Goal: Task Accomplishment & Management: Manage account settings

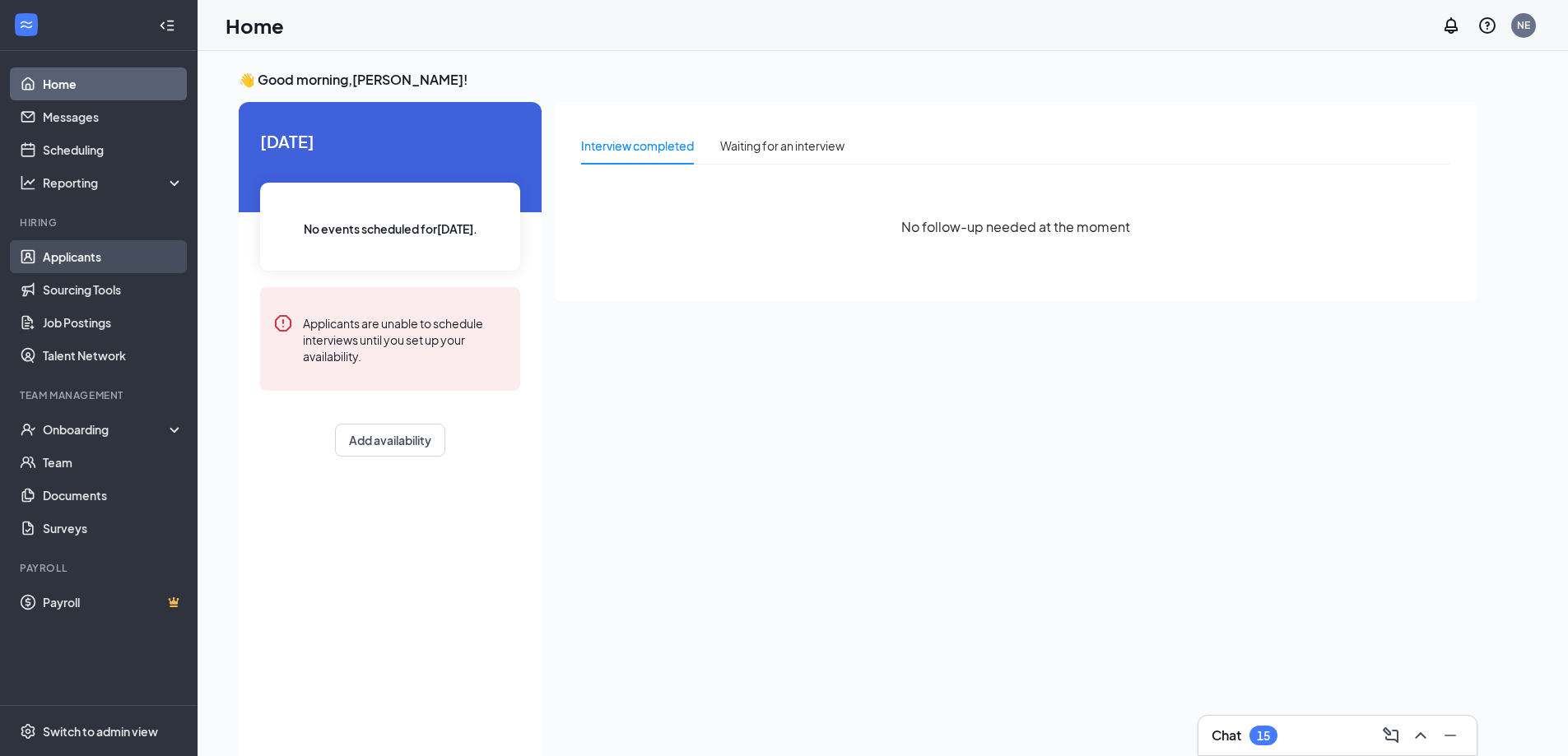
click at [70, 255] on link "Applicants" at bounding box center [113, 256] width 141 height 33
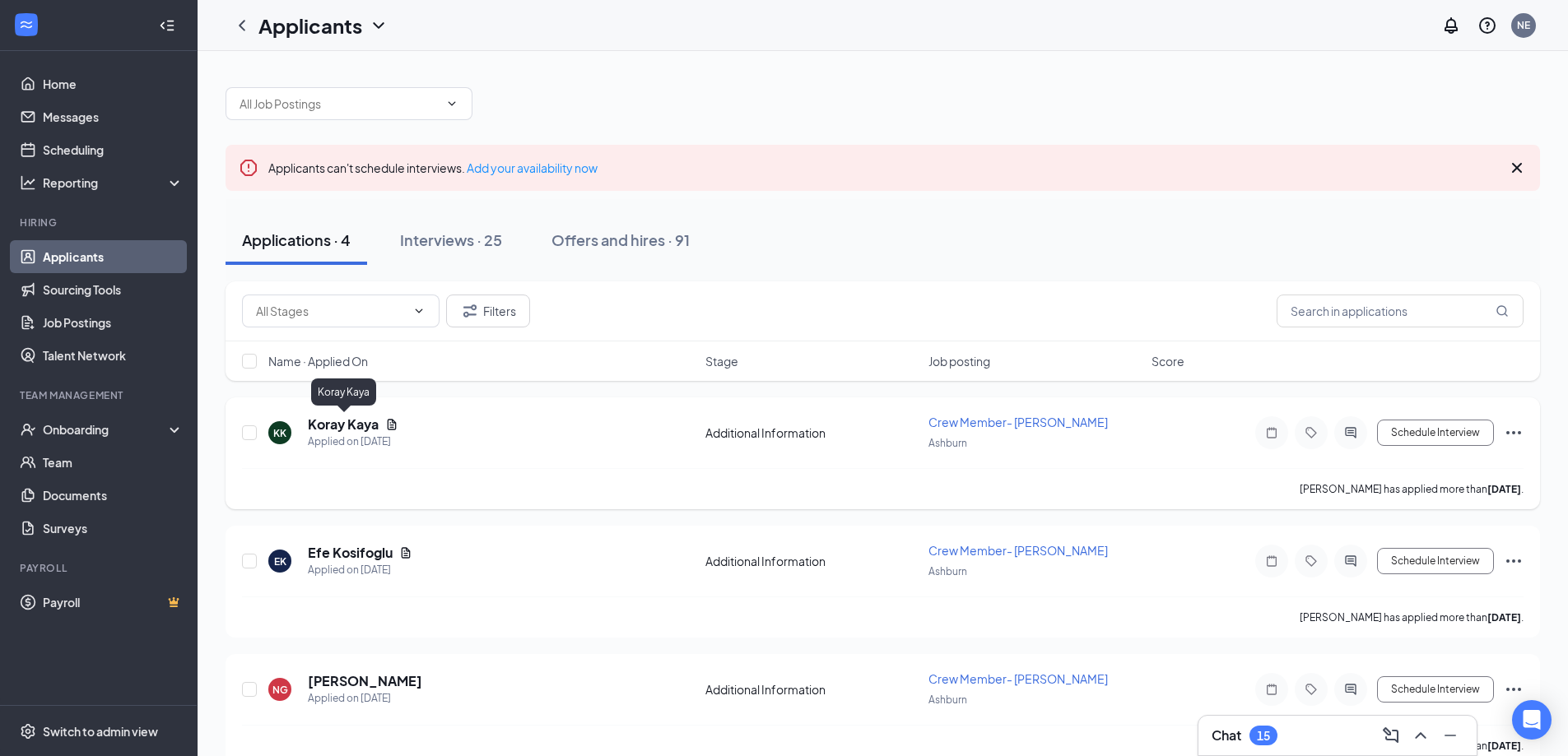
click at [331, 430] on h5 "Koray Kaya" at bounding box center [343, 425] width 71 height 18
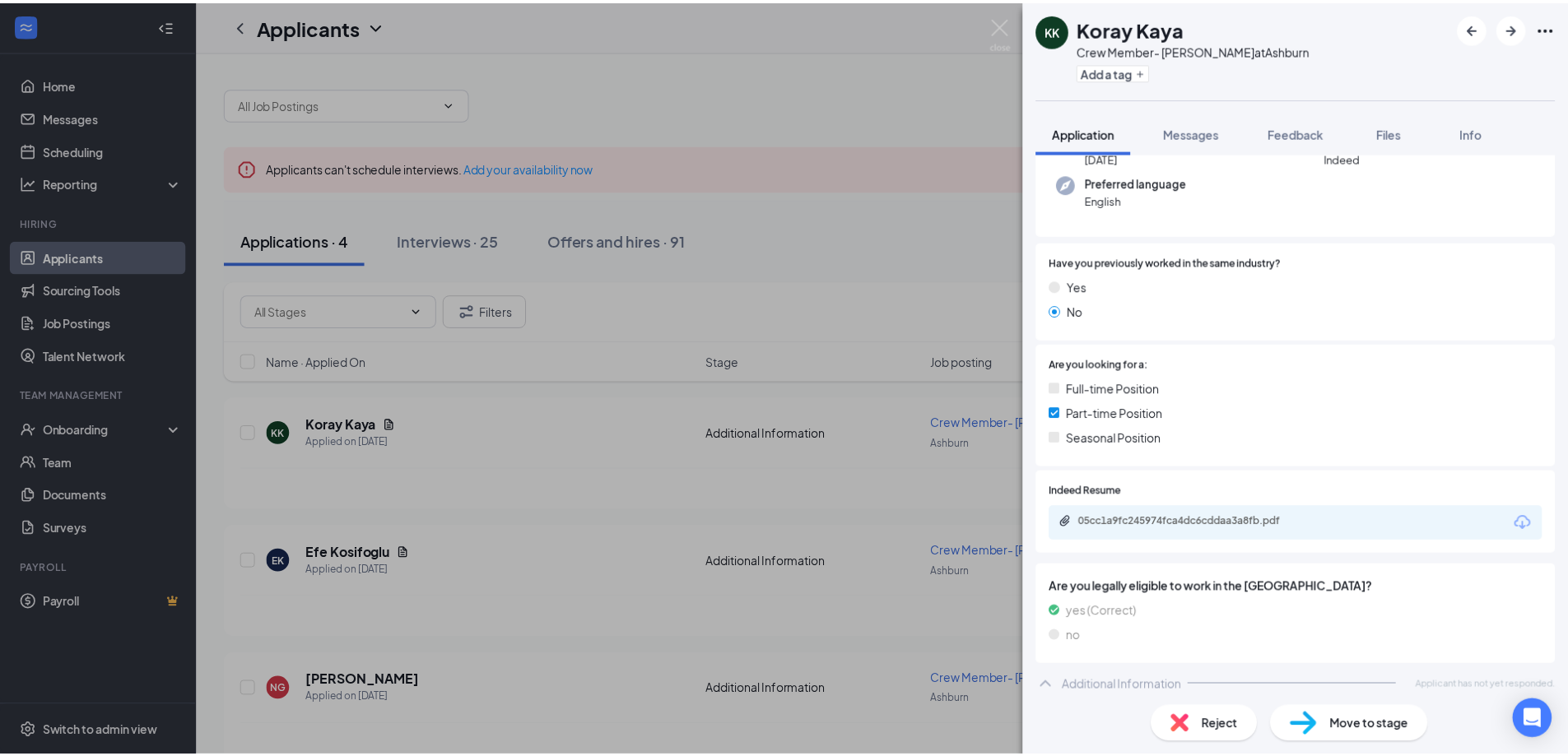
scroll to position [161, 0]
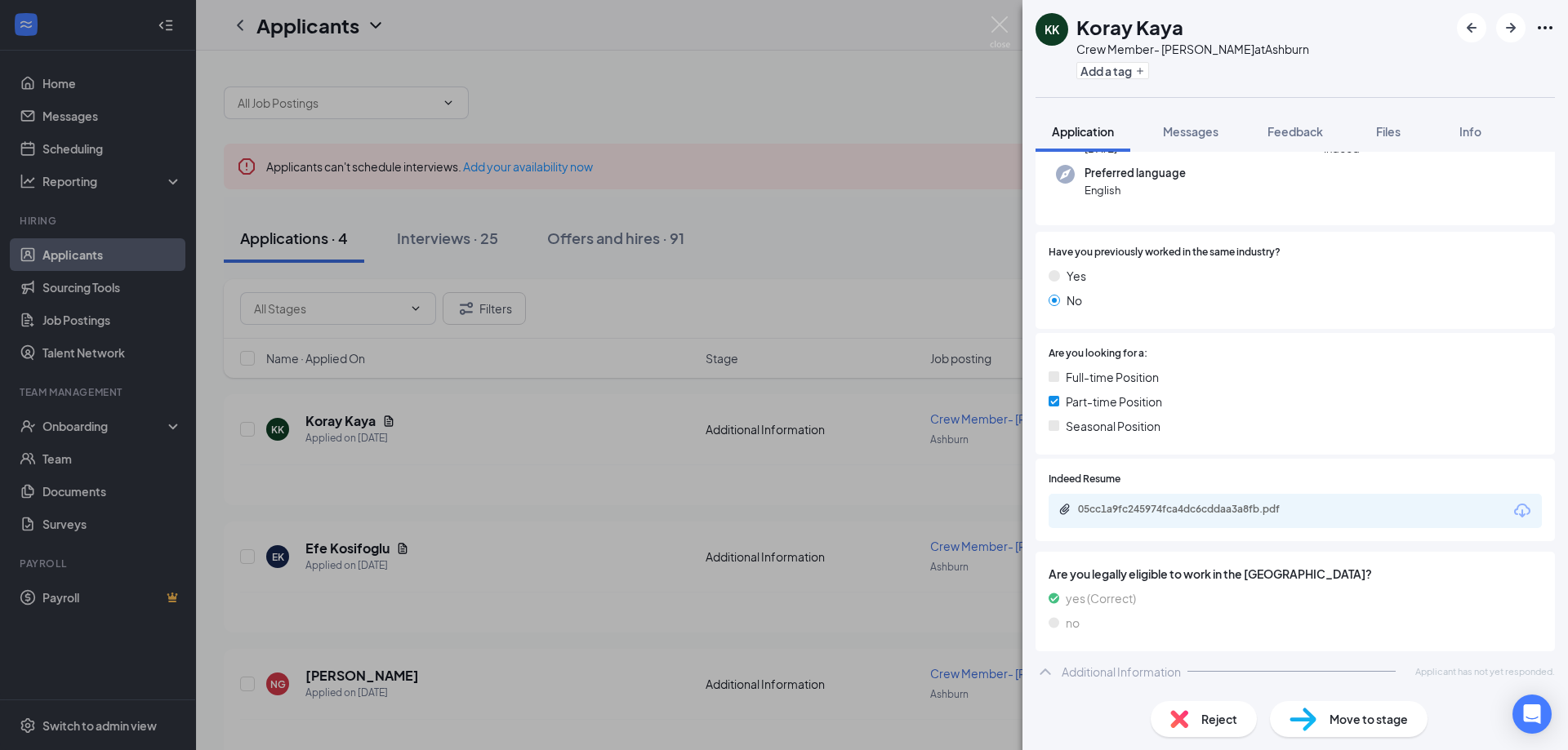
click at [545, 434] on div "KK Koray Kaya Crew Member- Ashburn at [GEOGRAPHIC_DATA] Add a tag Application M…" at bounding box center [784, 375] width 1568 height 750
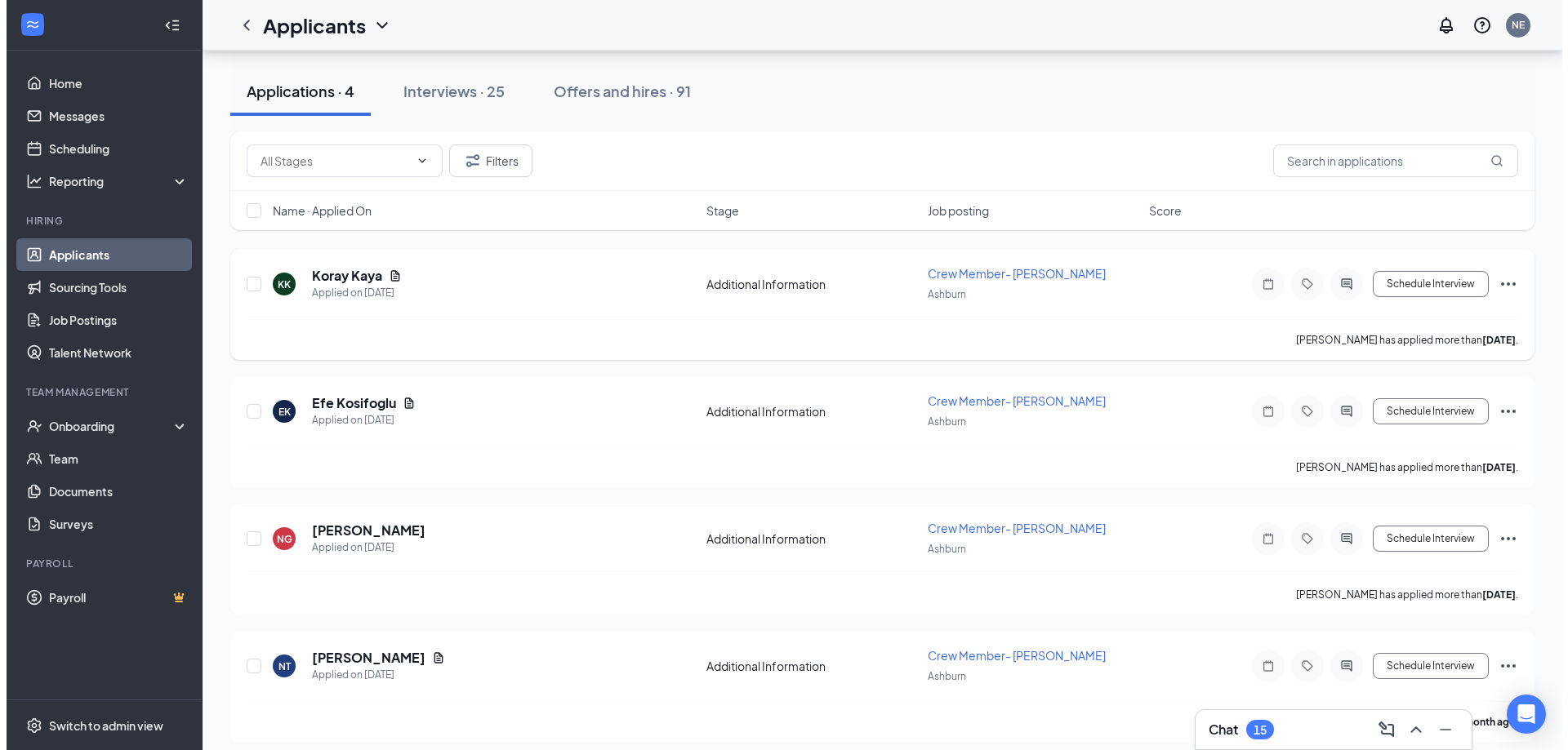
scroll to position [157, 0]
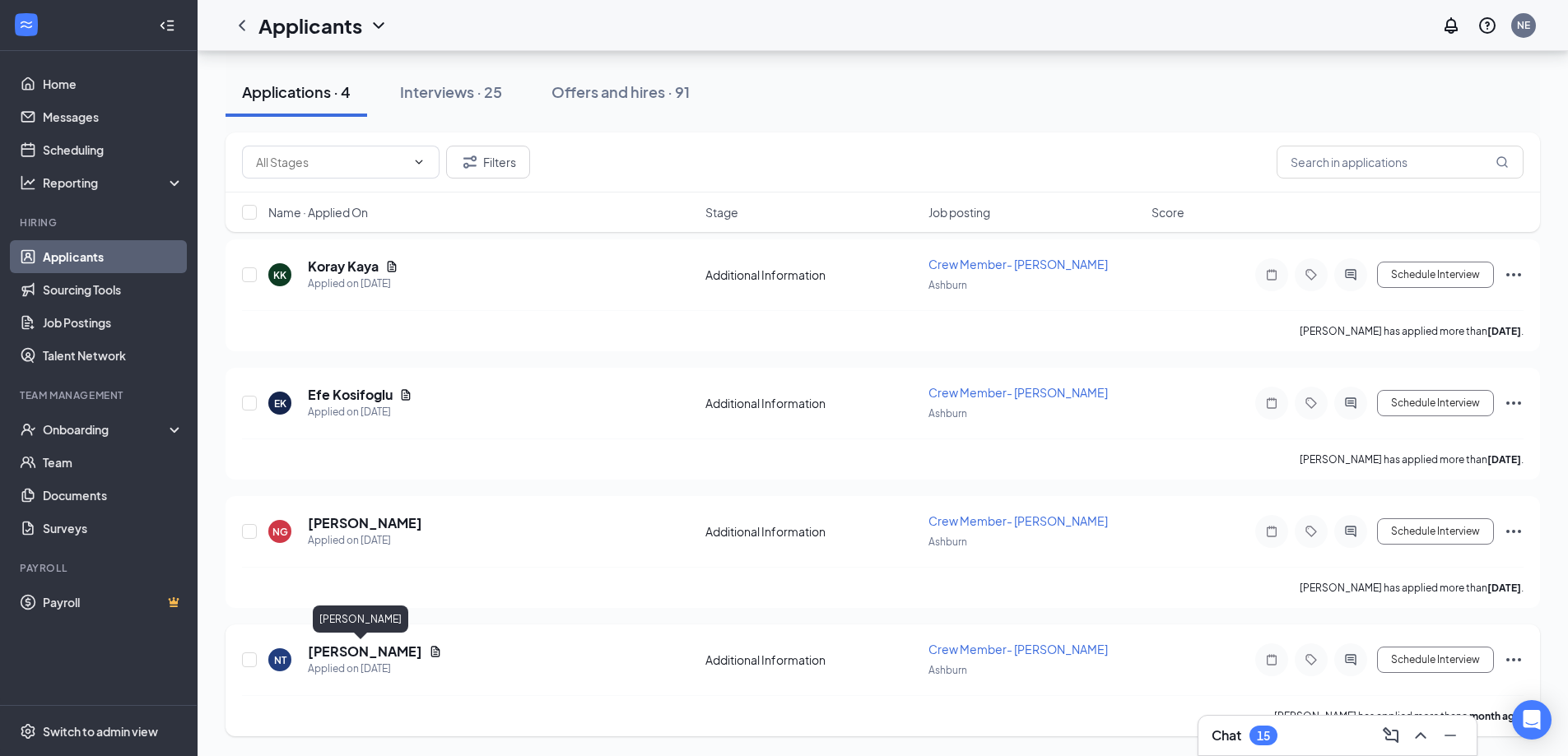
click at [348, 651] on h5 "[PERSON_NAME]" at bounding box center [365, 652] width 115 height 18
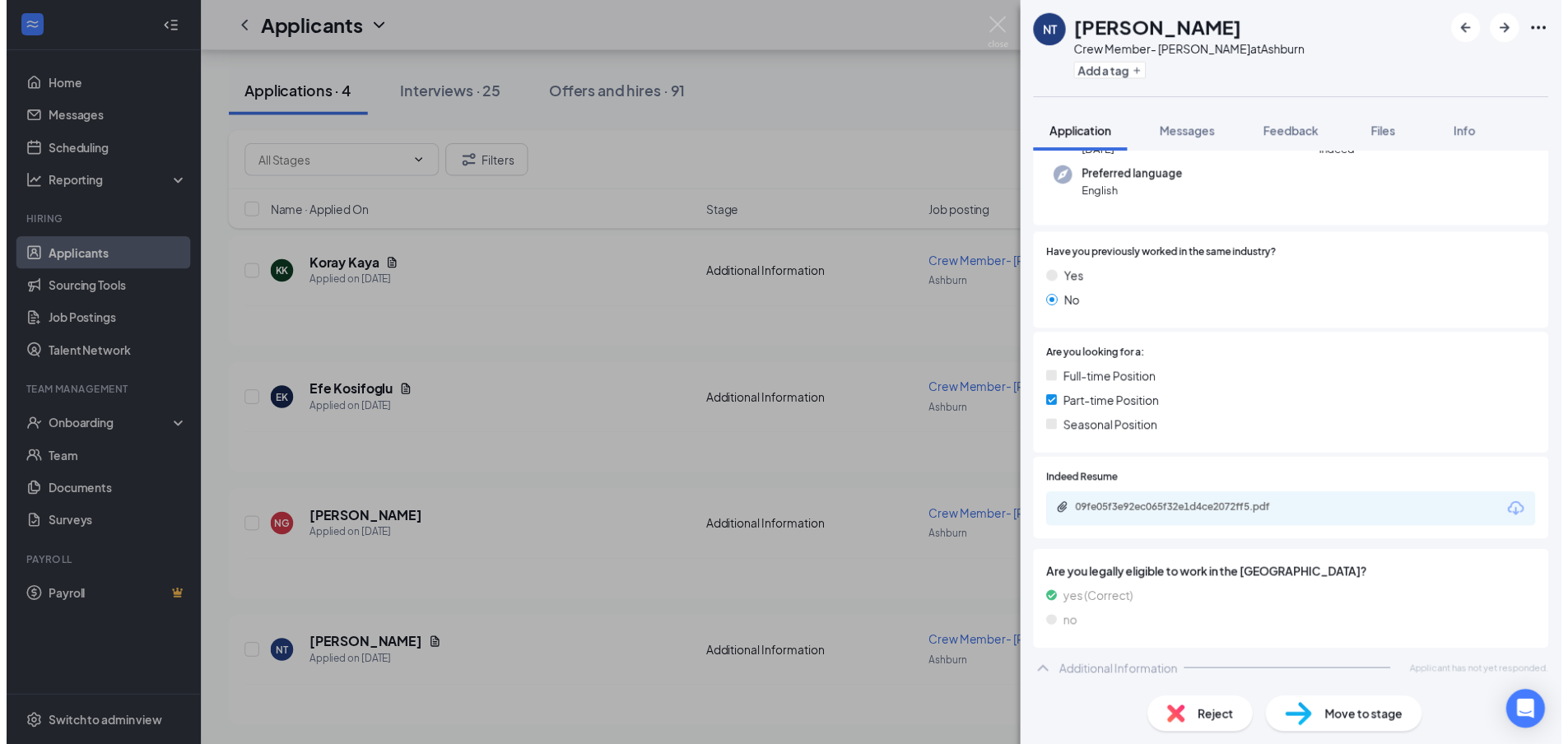
scroll to position [207, 0]
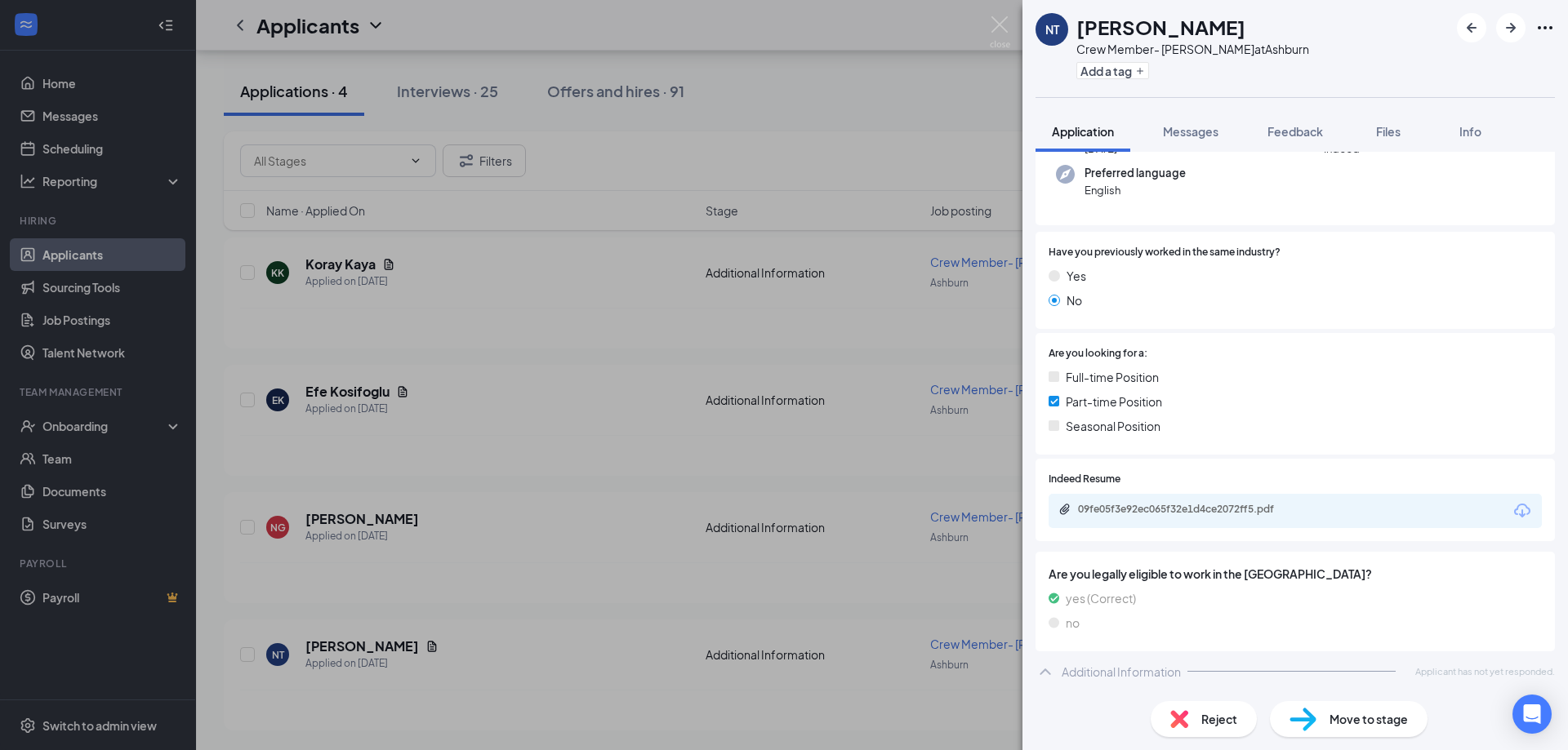
click at [687, 578] on div "NT [PERSON_NAME] Crew Member- Ashburn at [GEOGRAPHIC_DATA] Add a tag Applicatio…" at bounding box center [784, 375] width 1568 height 750
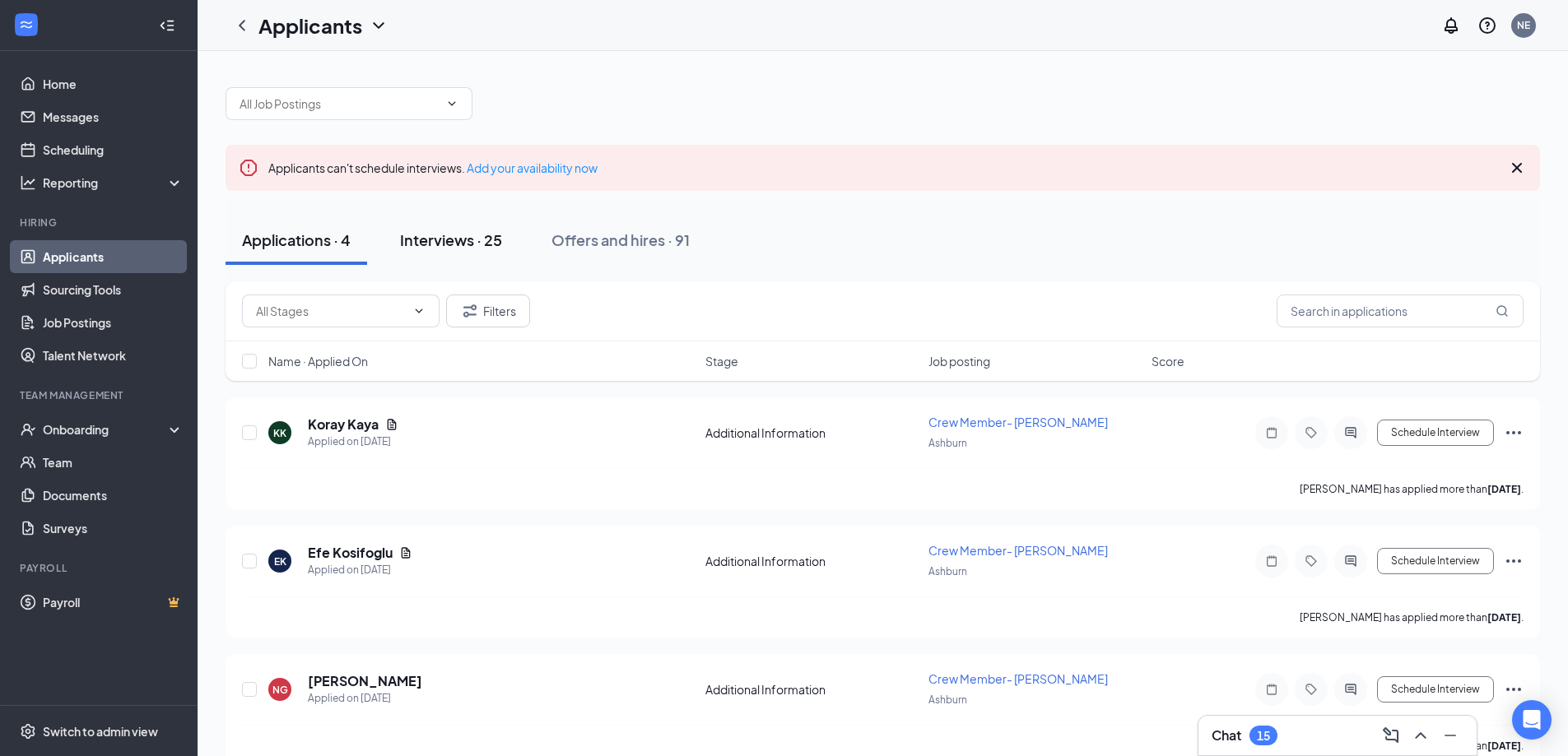
click at [441, 237] on div "Interviews · 25" at bounding box center [450, 240] width 102 height 21
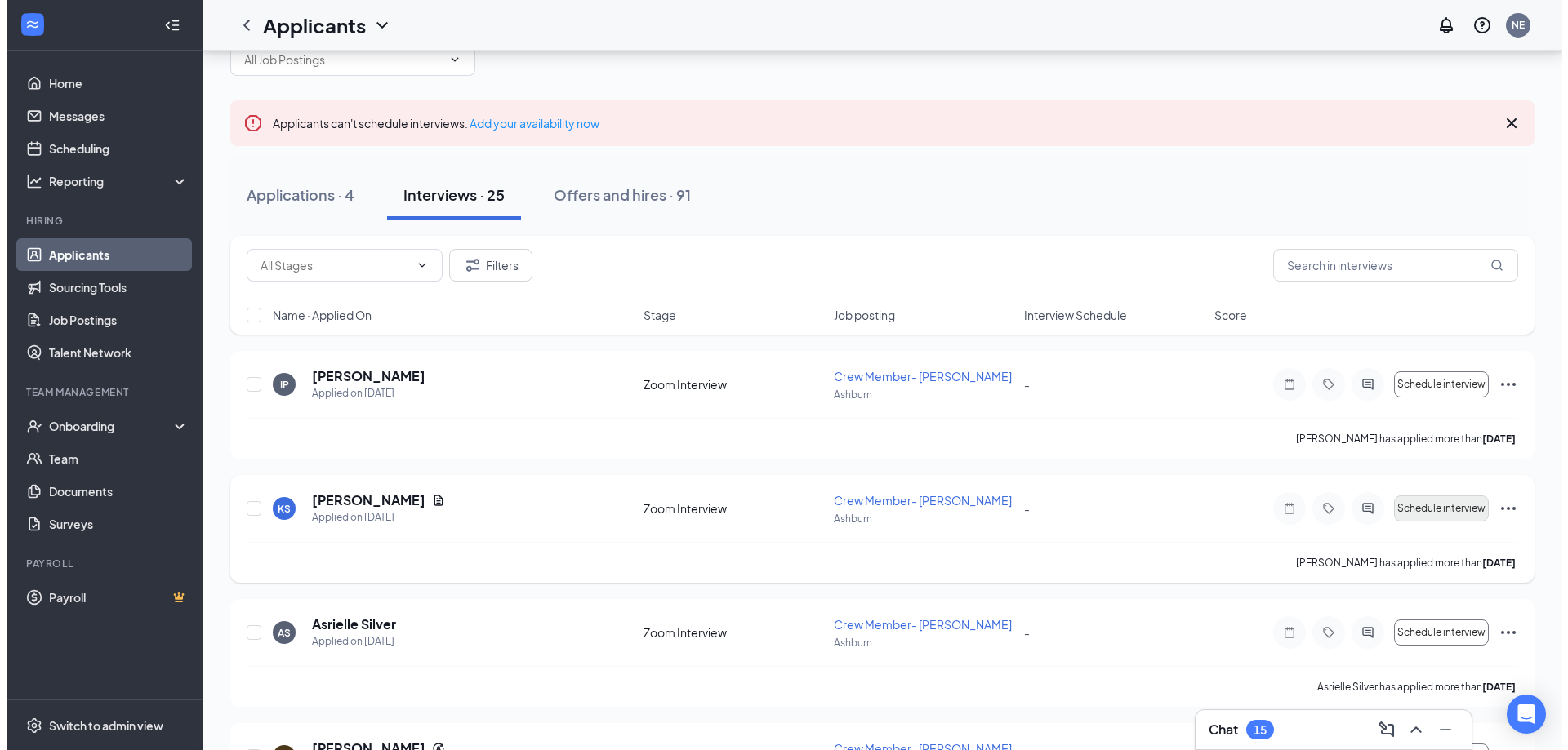
scroll to position [81, 0]
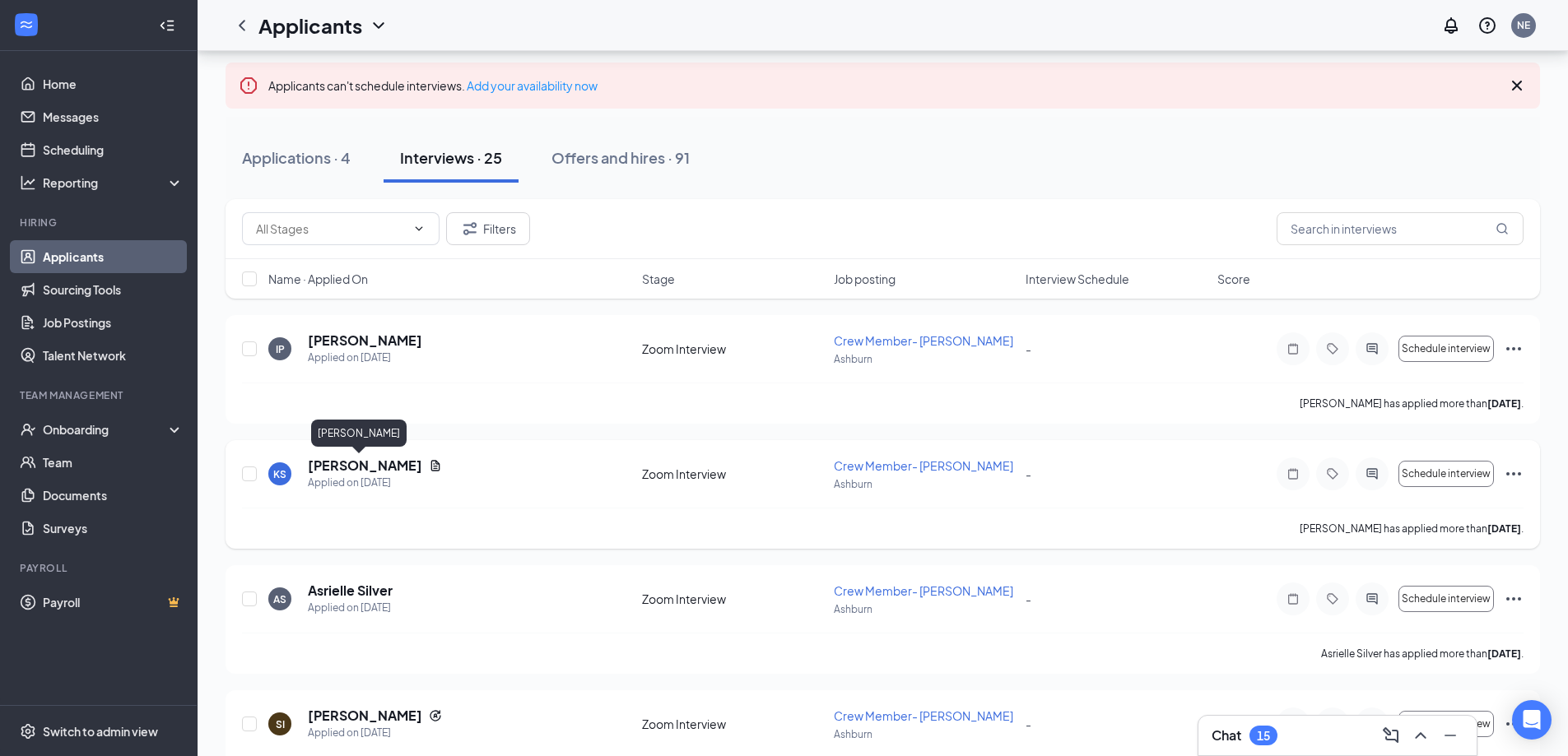
click at [341, 467] on h5 "[PERSON_NAME]" at bounding box center [365, 465] width 115 height 18
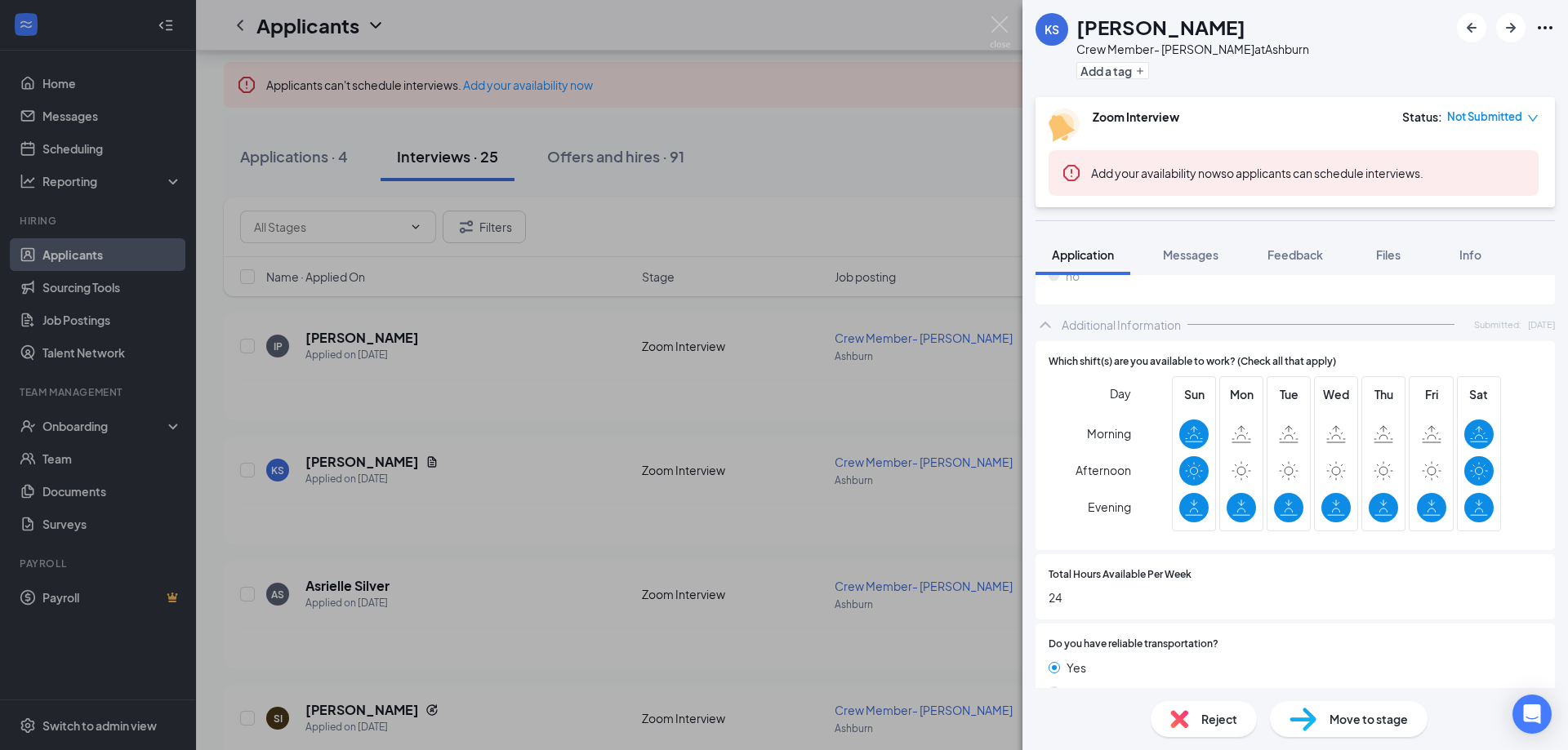
scroll to position [817, 0]
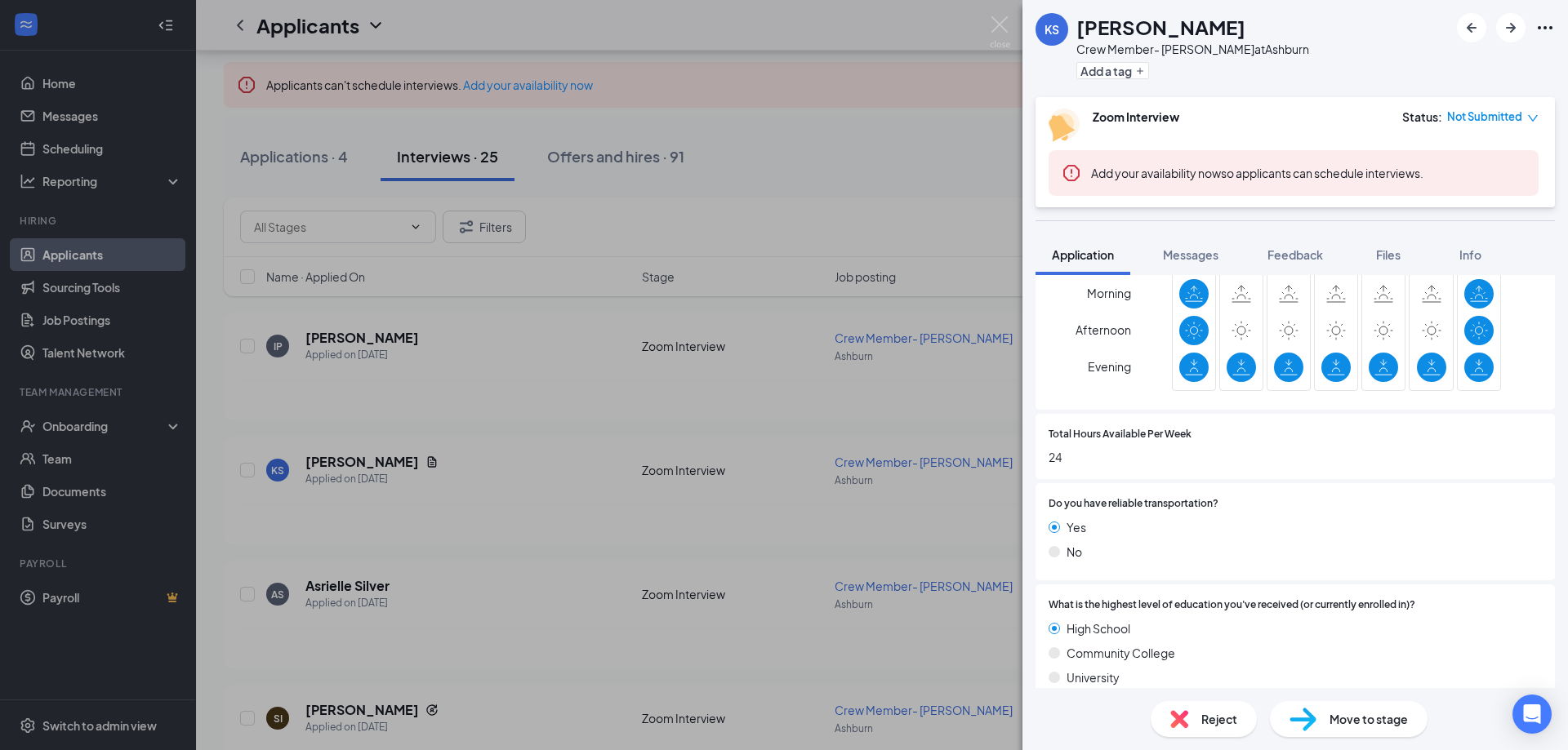
click at [802, 197] on div "KS [PERSON_NAME] Crew Member- [PERSON_NAME] at [PERSON_NAME] Add a tag Zoom Int…" at bounding box center [784, 375] width 1568 height 750
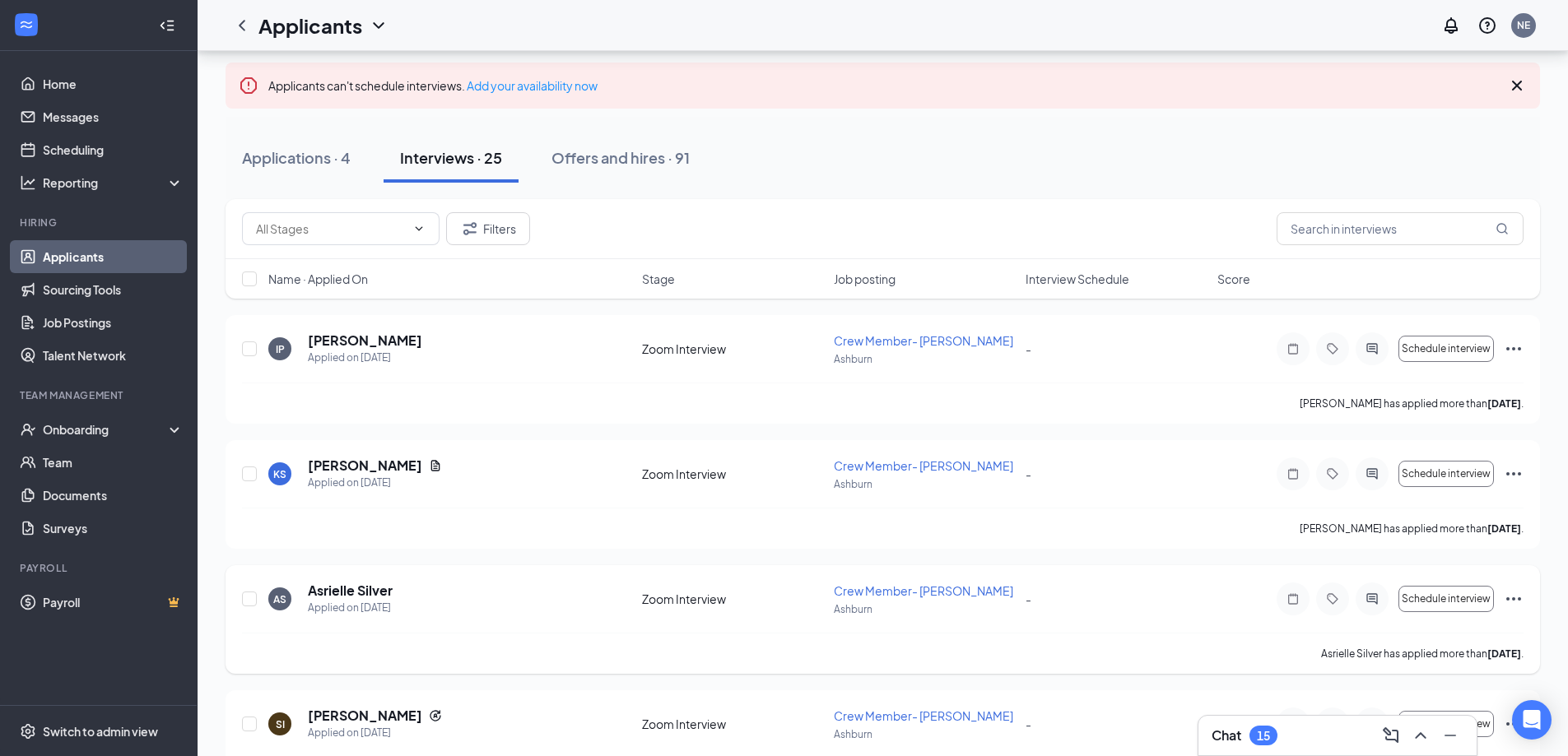
click at [358, 595] on h5 "Asrielle Silver" at bounding box center [350, 590] width 85 height 18
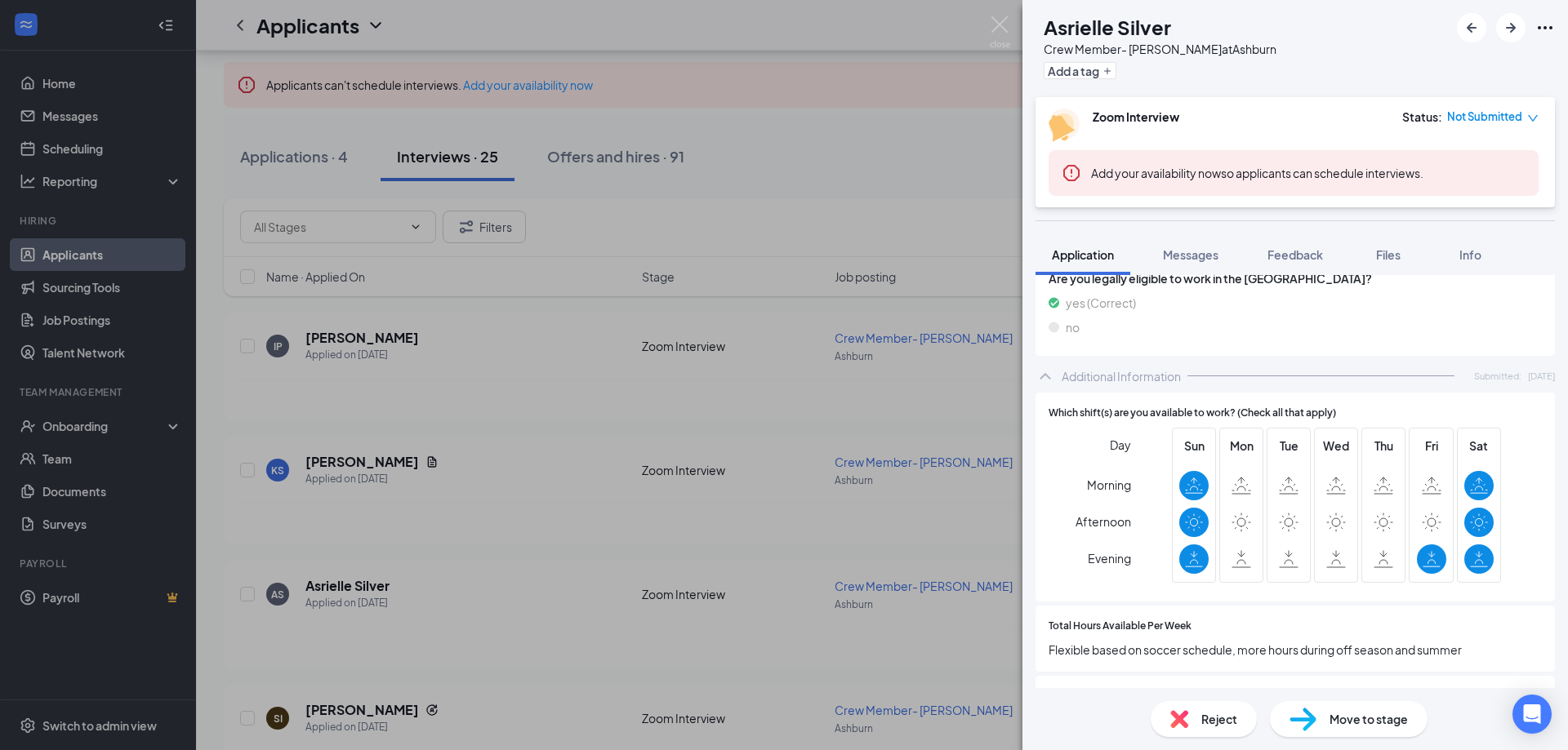
scroll to position [164, 0]
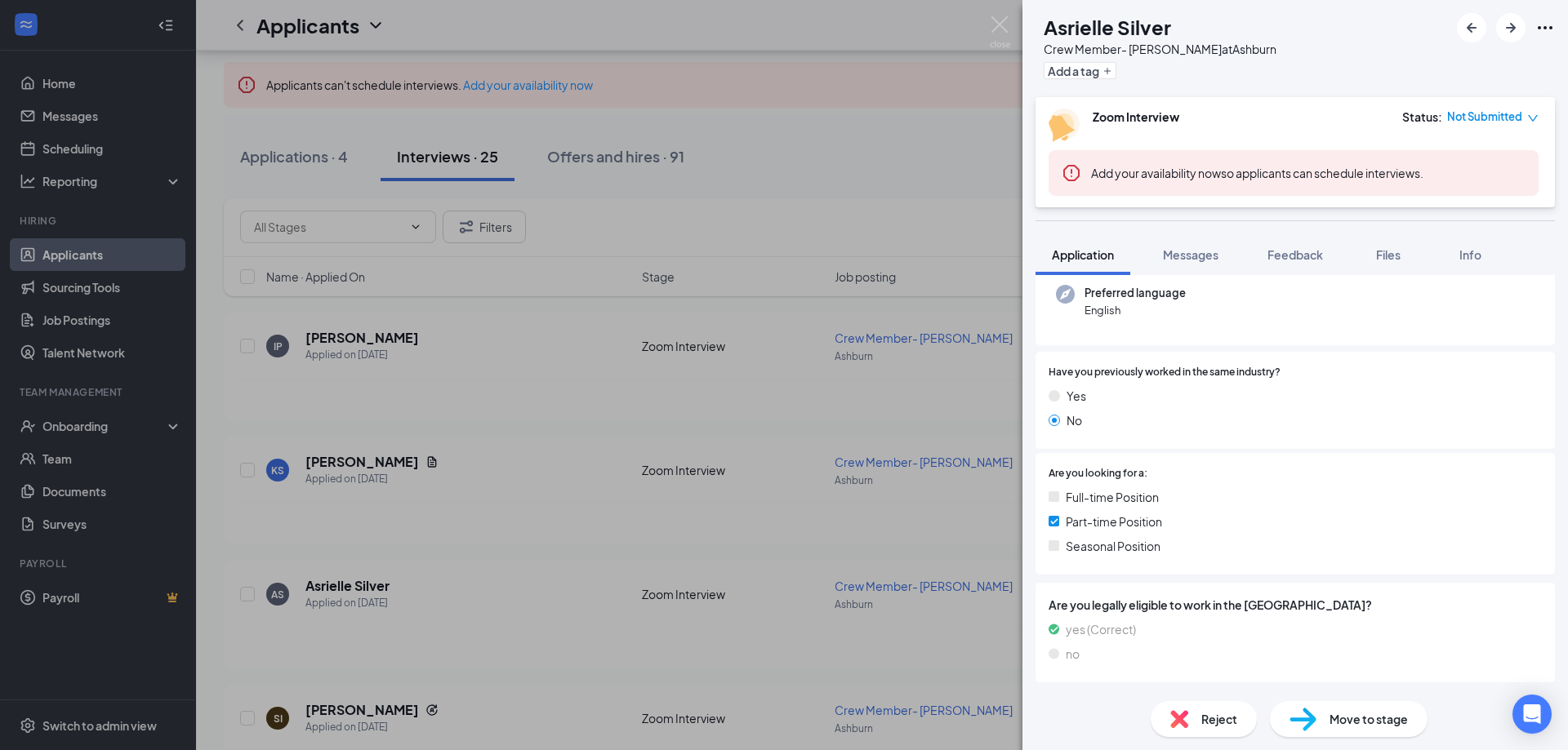
click at [331, 581] on div "AS Asrielle Silver Crew Member- [PERSON_NAME] at [PERSON_NAME] Add a tag Zoom I…" at bounding box center [784, 375] width 1568 height 750
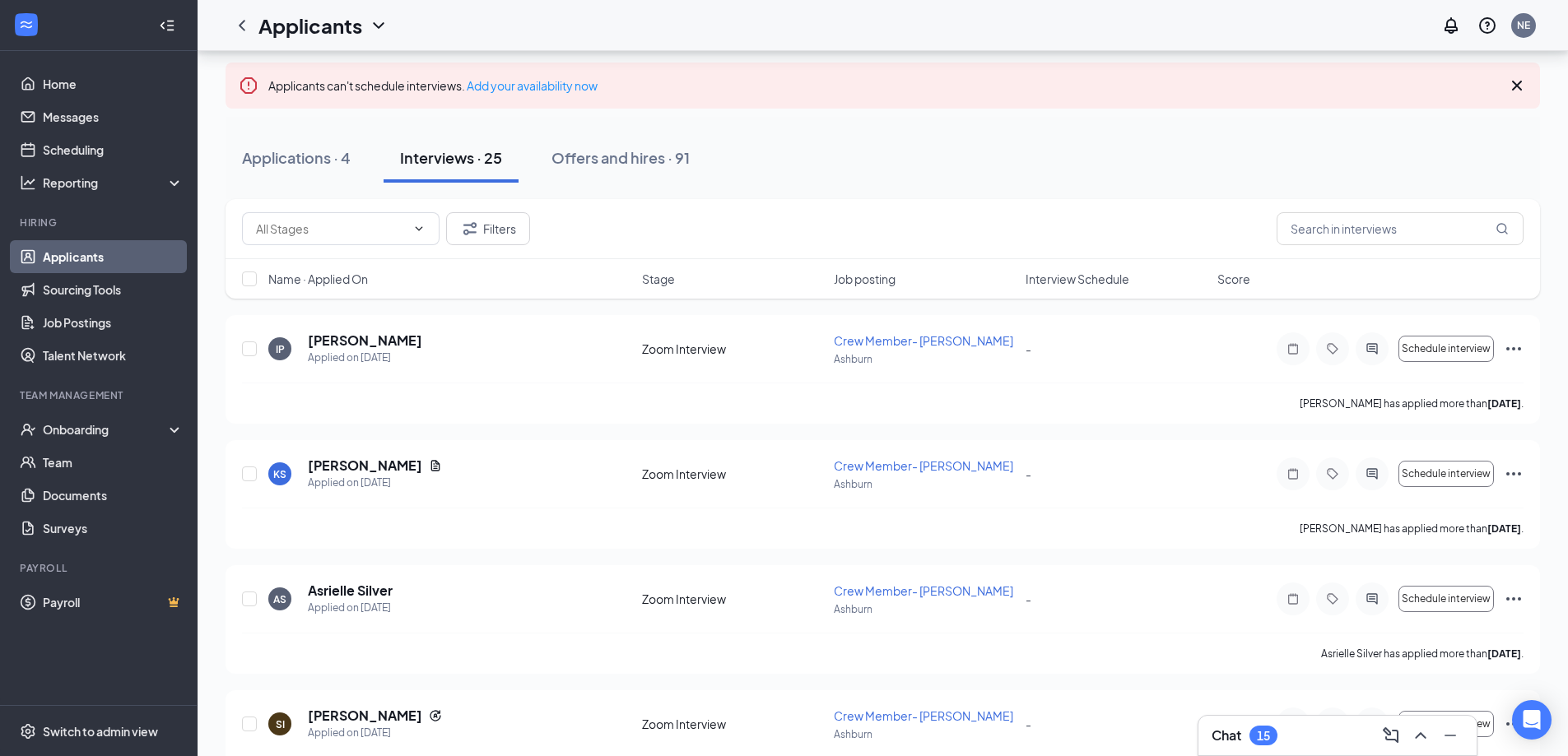
click at [333, 586] on h5 "Asrielle Silver" at bounding box center [350, 590] width 85 height 18
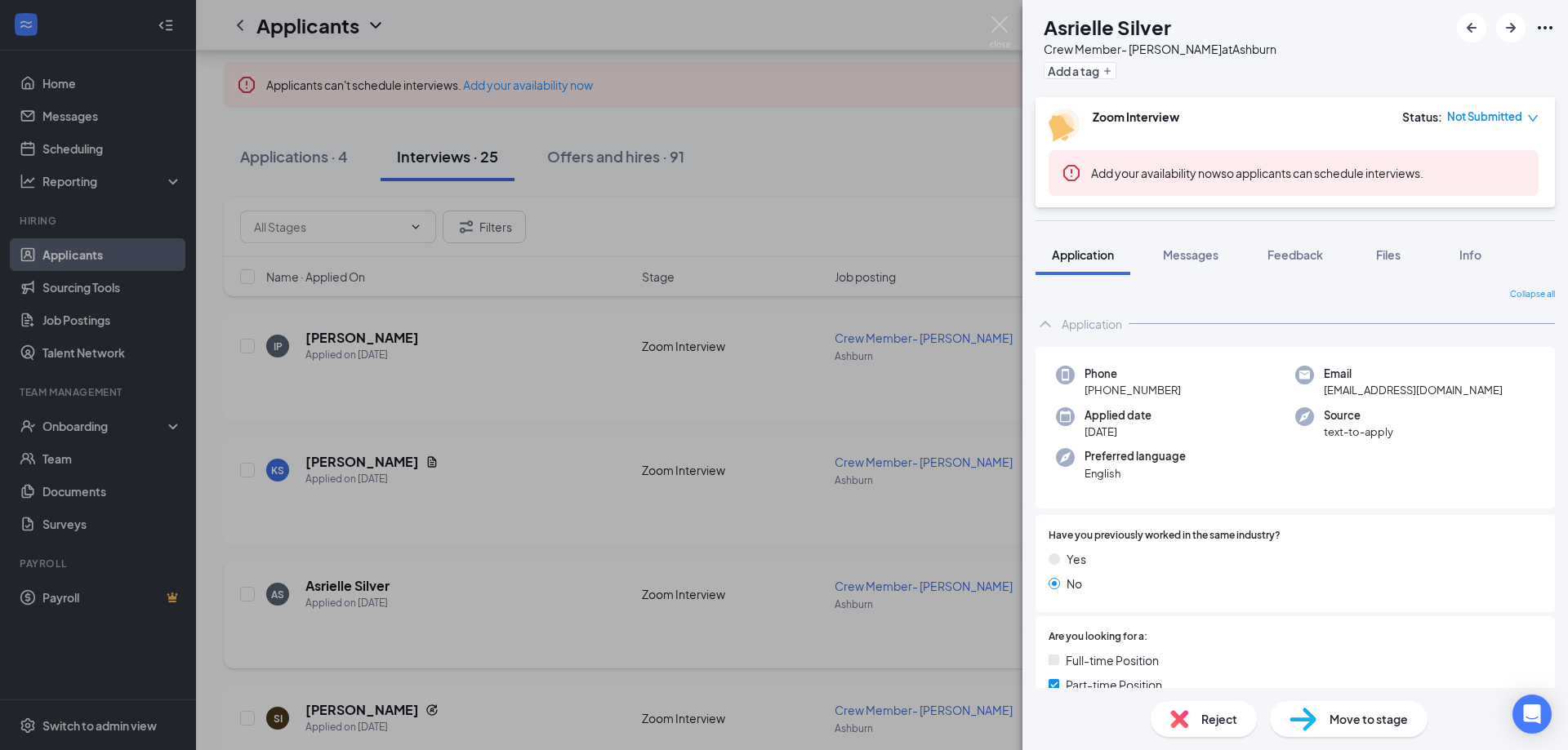
drag, startPoint x: 605, startPoint y: 561, endPoint x: 475, endPoint y: 600, distance: 135.7
click at [604, 561] on div "AS Asrielle Silver Crew Member- [PERSON_NAME] at [PERSON_NAME] Add a tag Zoom I…" at bounding box center [784, 375] width 1568 height 750
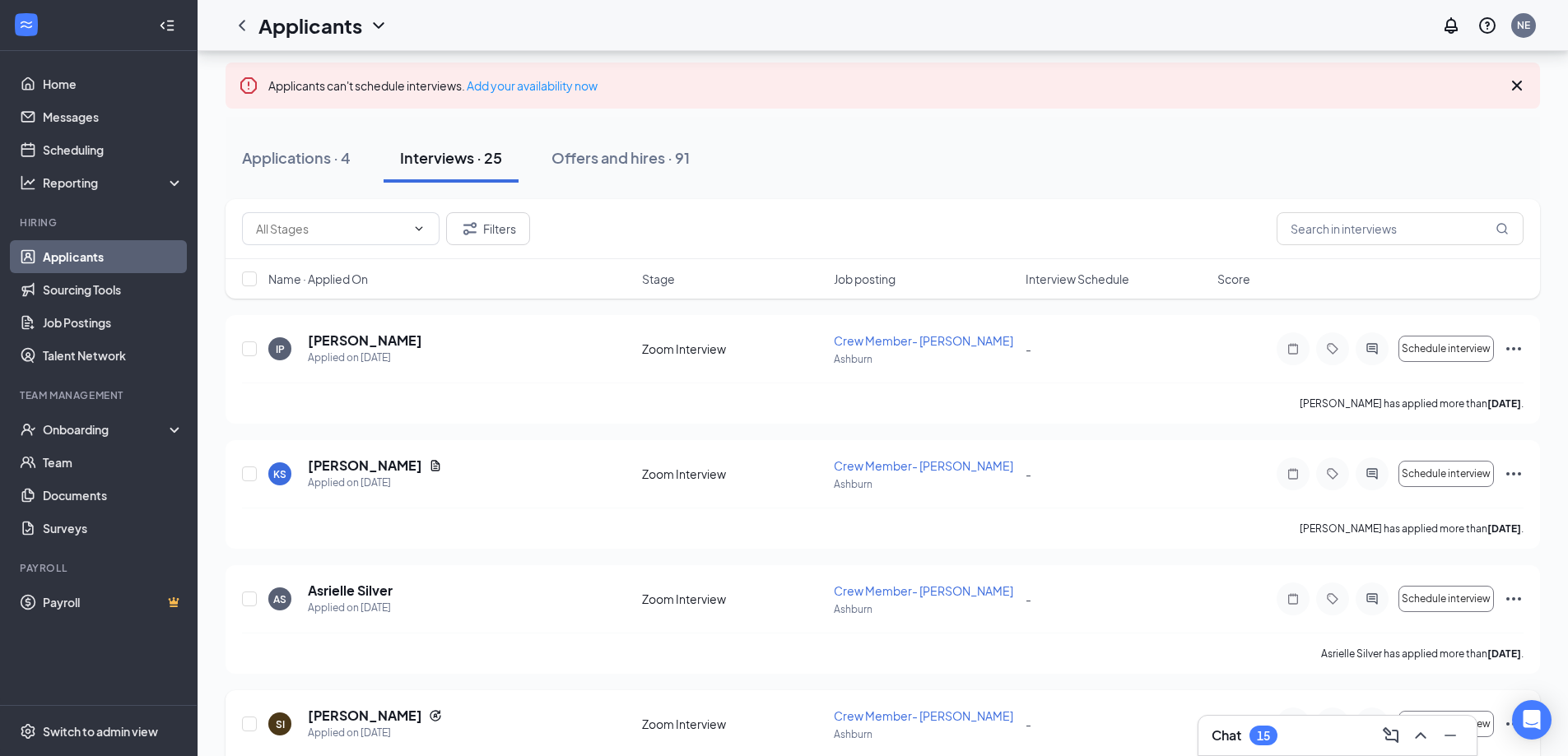
click at [366, 720] on h5 "[PERSON_NAME]" at bounding box center [365, 715] width 115 height 18
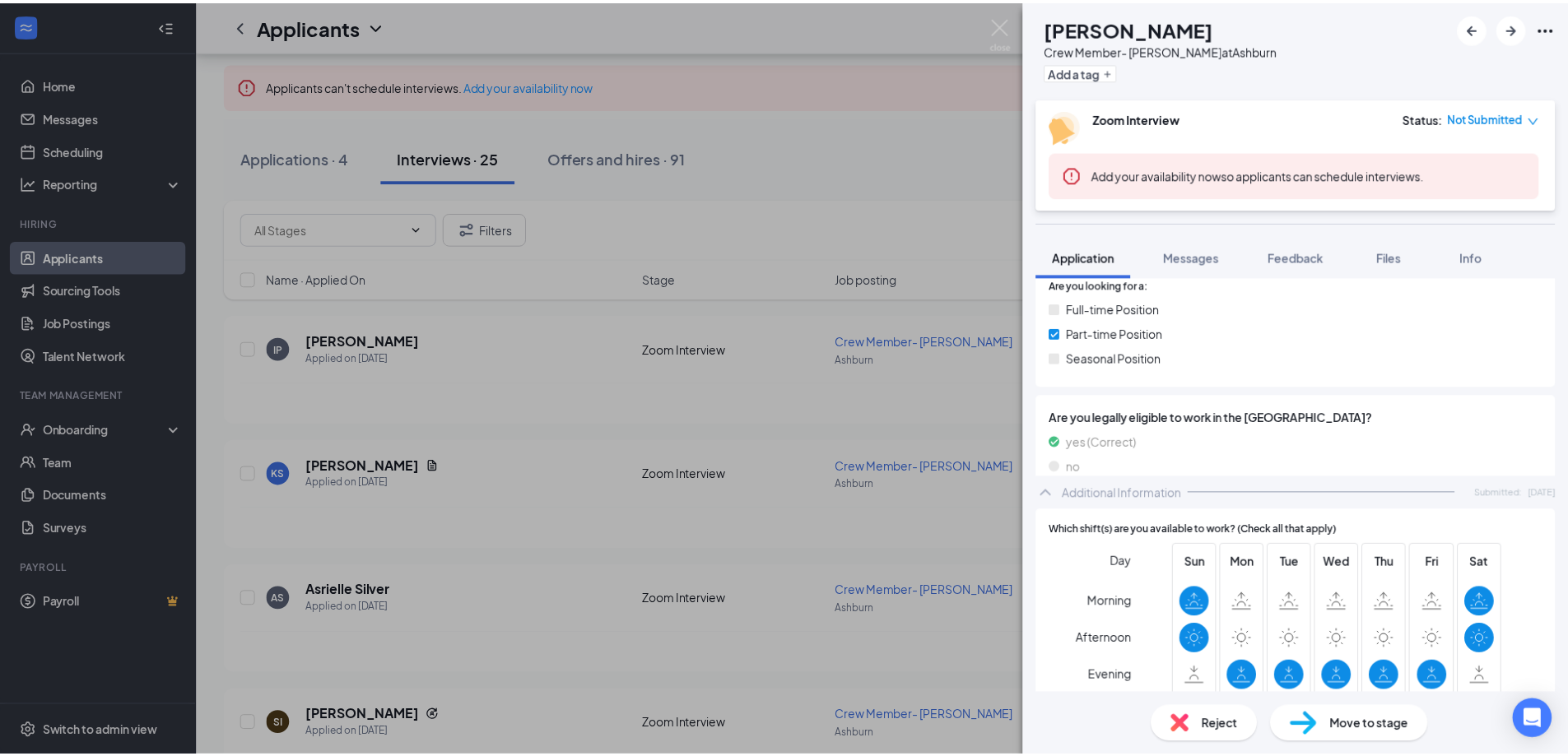
scroll to position [576, 0]
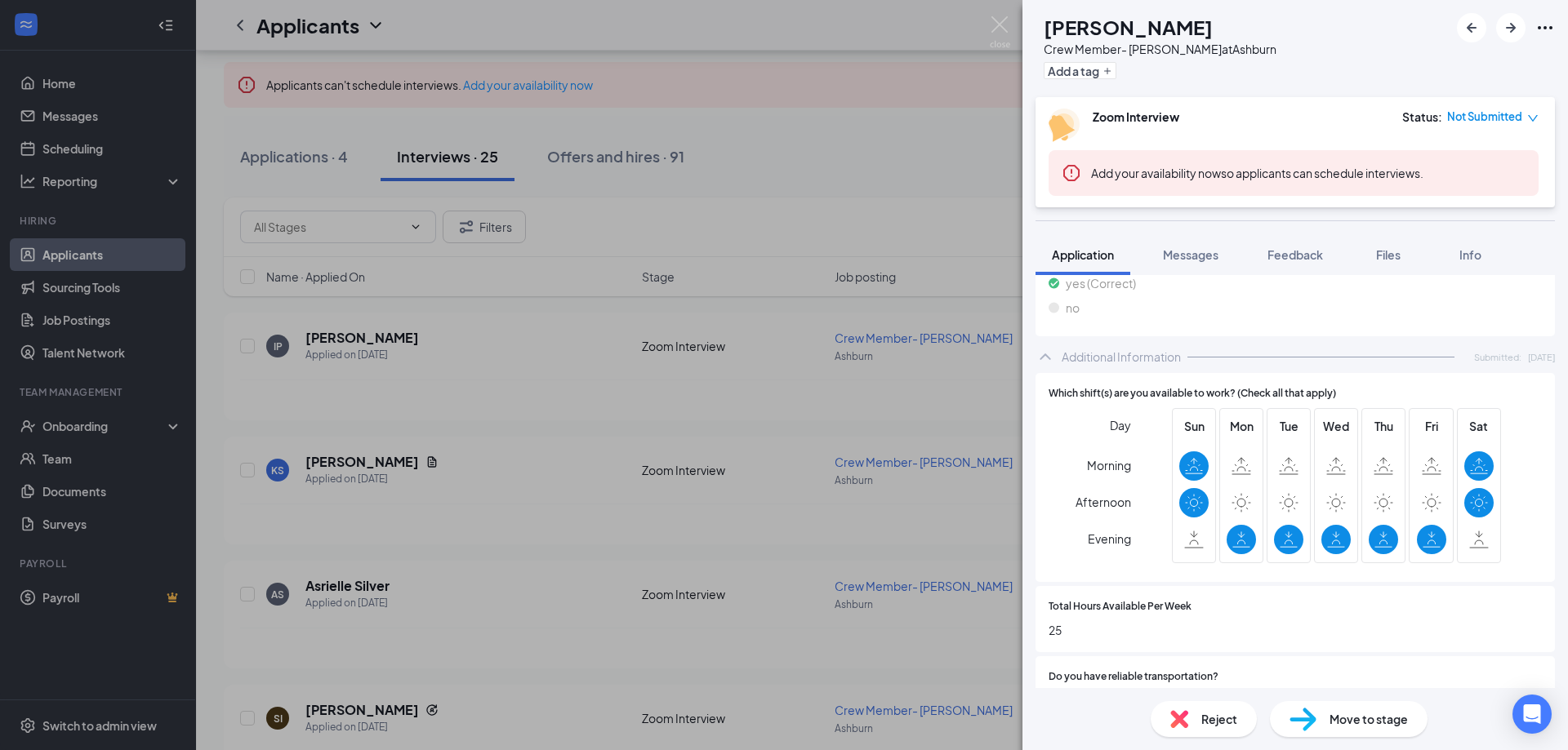
click at [715, 398] on div "SI [PERSON_NAME] Crew Member- Ashburn at [GEOGRAPHIC_DATA] Add a tag Zoom Inter…" at bounding box center [784, 375] width 1568 height 750
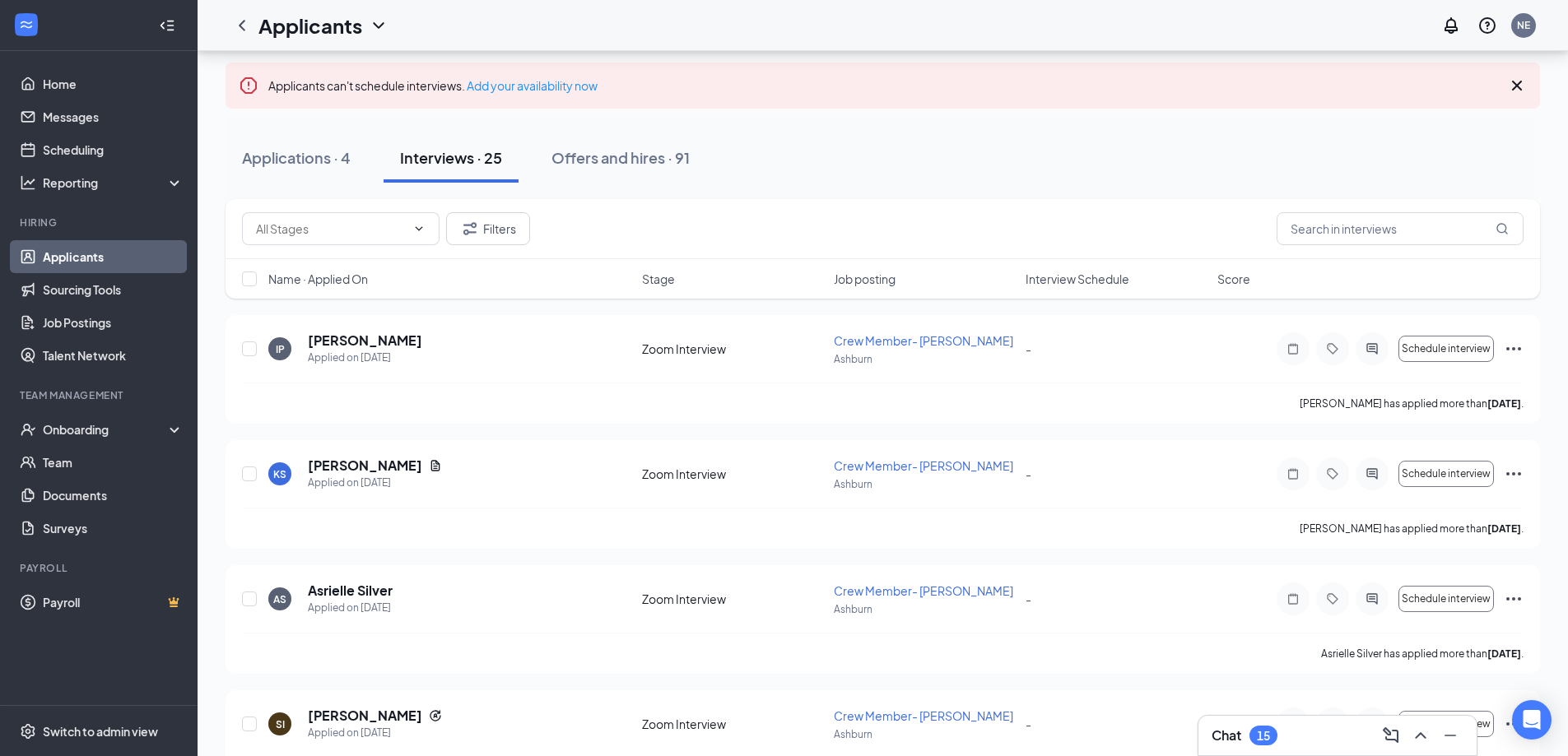
click at [1065, 164] on div "Applications · 4 Interviews · 25 Offers and hires · 91" at bounding box center [882, 157] width 1314 height 49
click at [1520, 85] on icon "Cross" at bounding box center [1516, 85] width 20 height 20
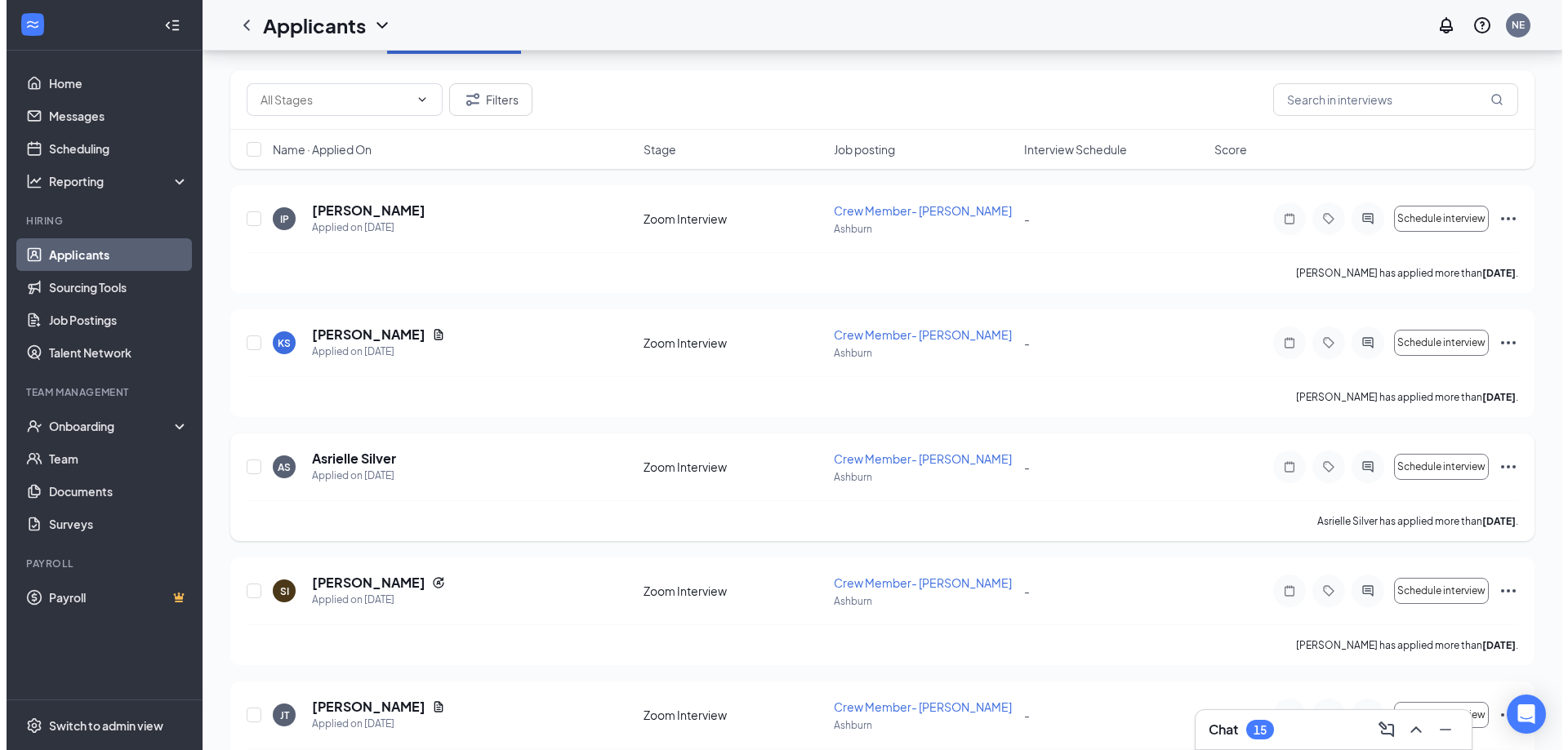
scroll to position [164, 0]
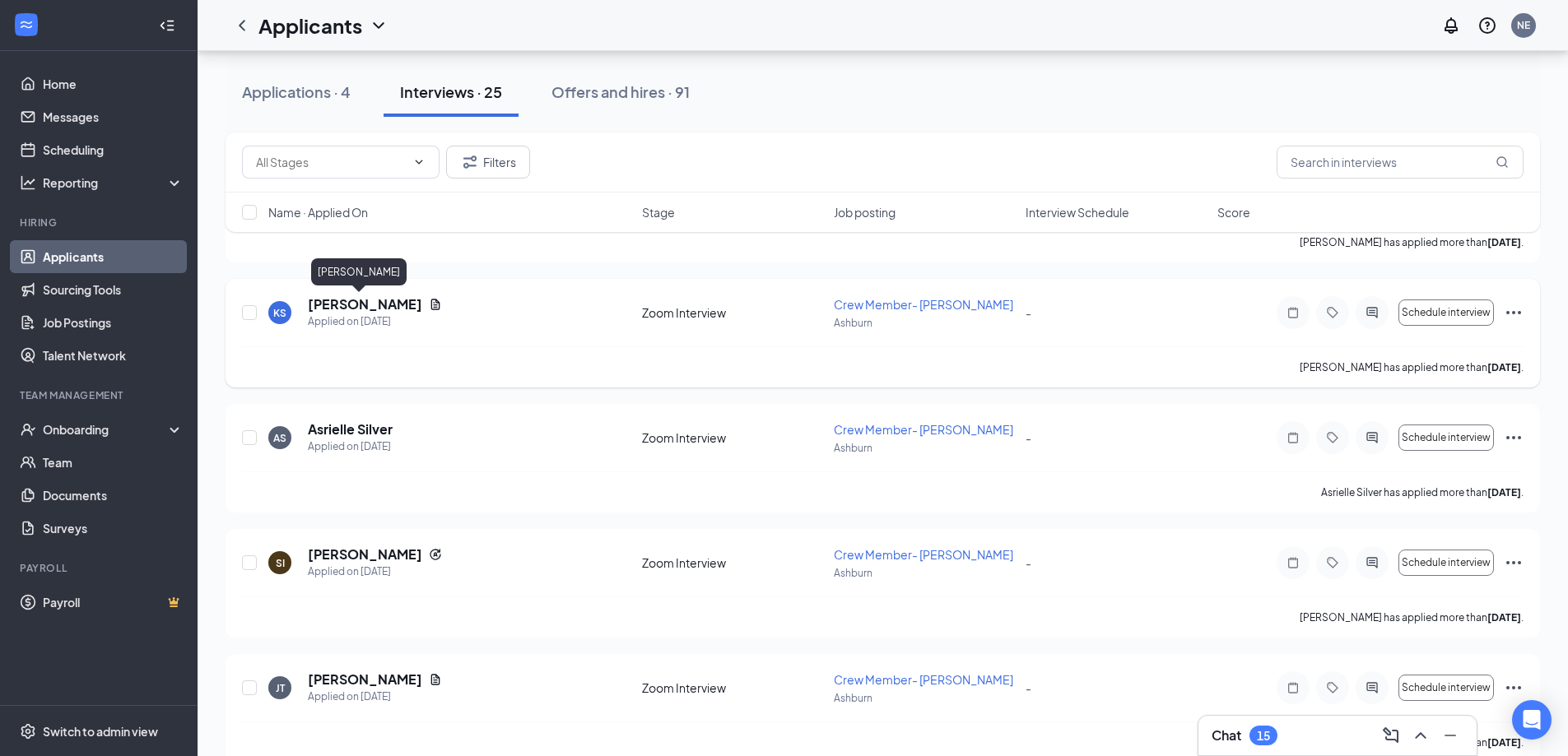
click at [324, 304] on h5 "[PERSON_NAME]" at bounding box center [365, 304] width 115 height 18
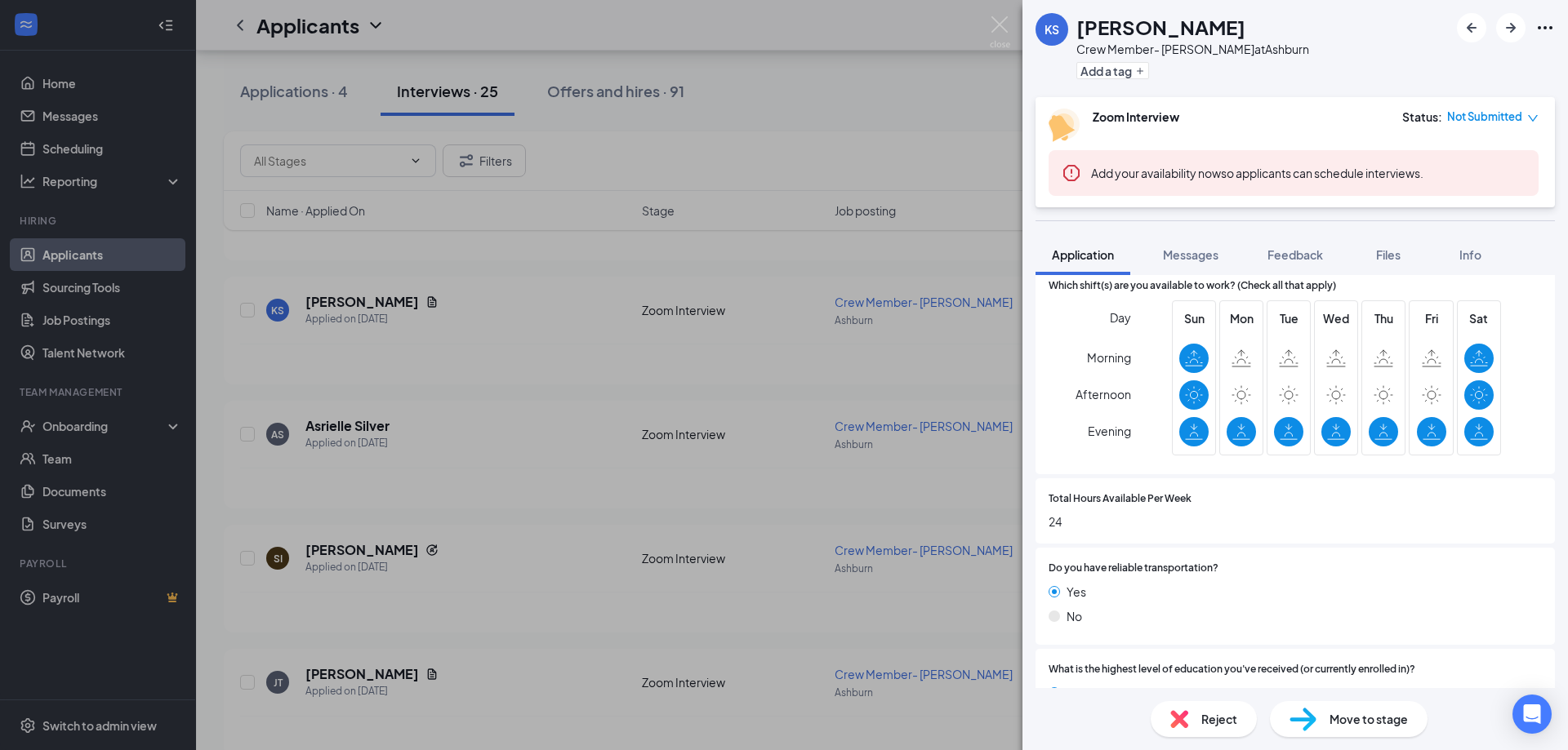
scroll to position [490, 0]
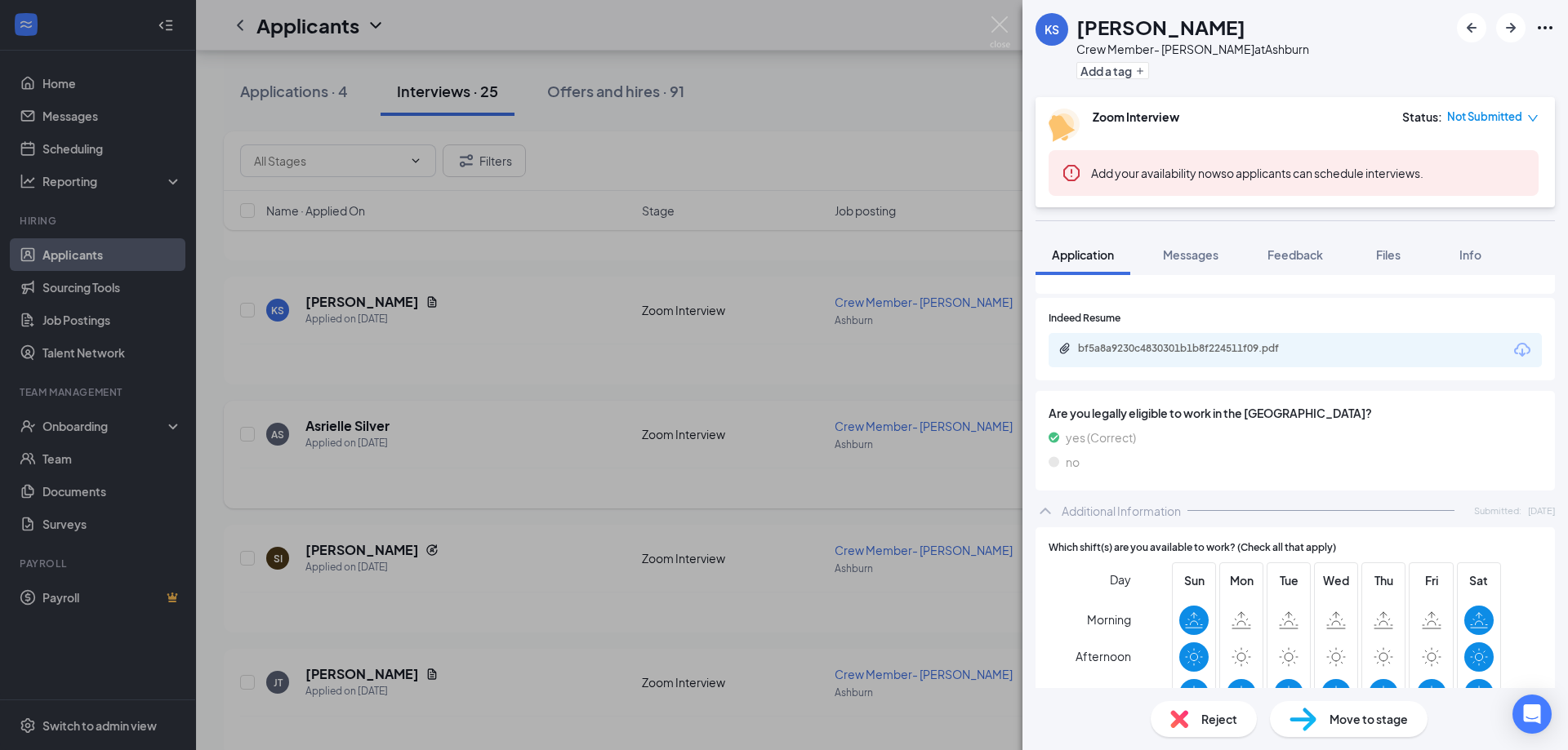
click at [518, 306] on div "KS [PERSON_NAME] Crew Member- [PERSON_NAME] at [PERSON_NAME] Add a tag Zoom Int…" at bounding box center [784, 375] width 1568 height 750
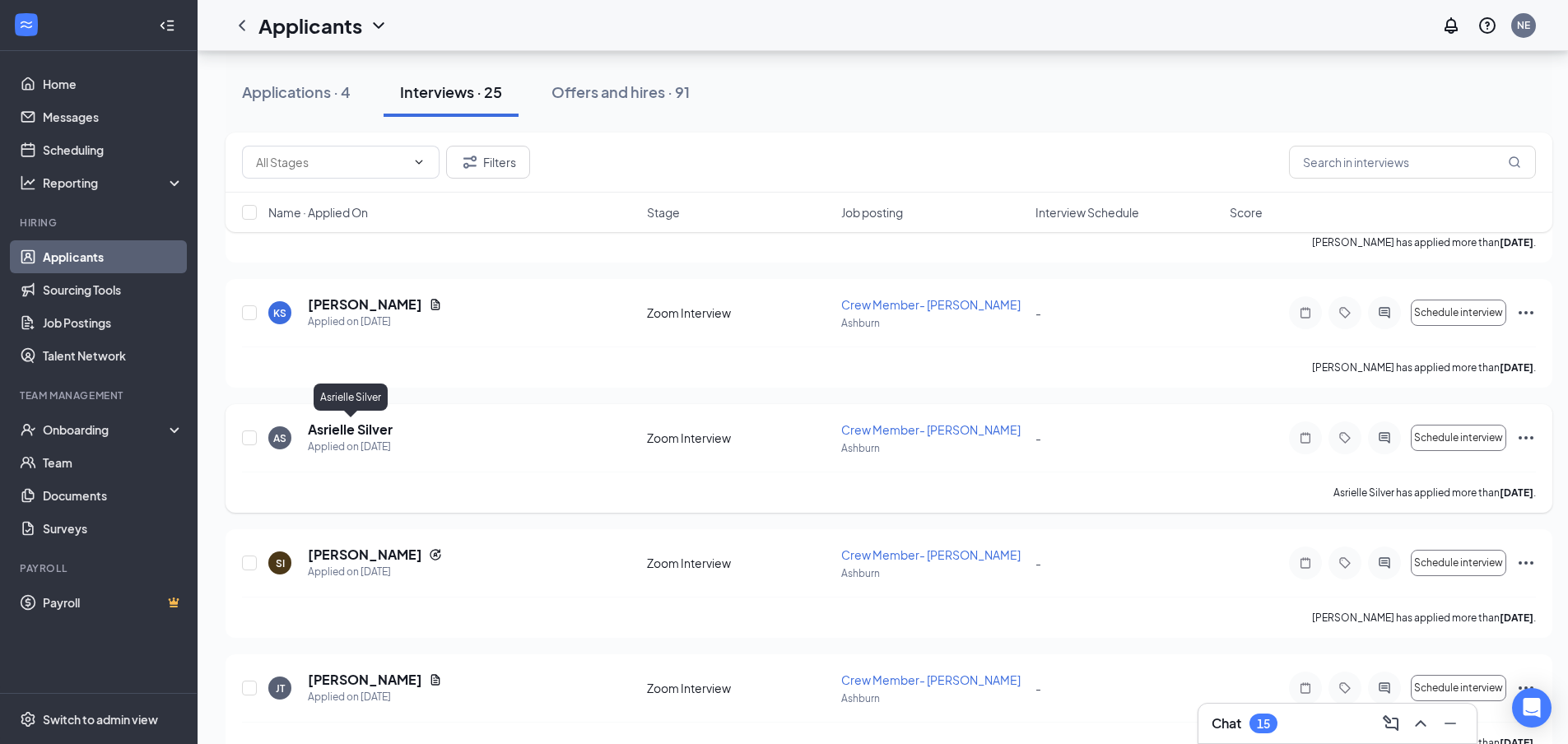
click at [330, 433] on h5 "Asrielle Silver" at bounding box center [350, 429] width 85 height 18
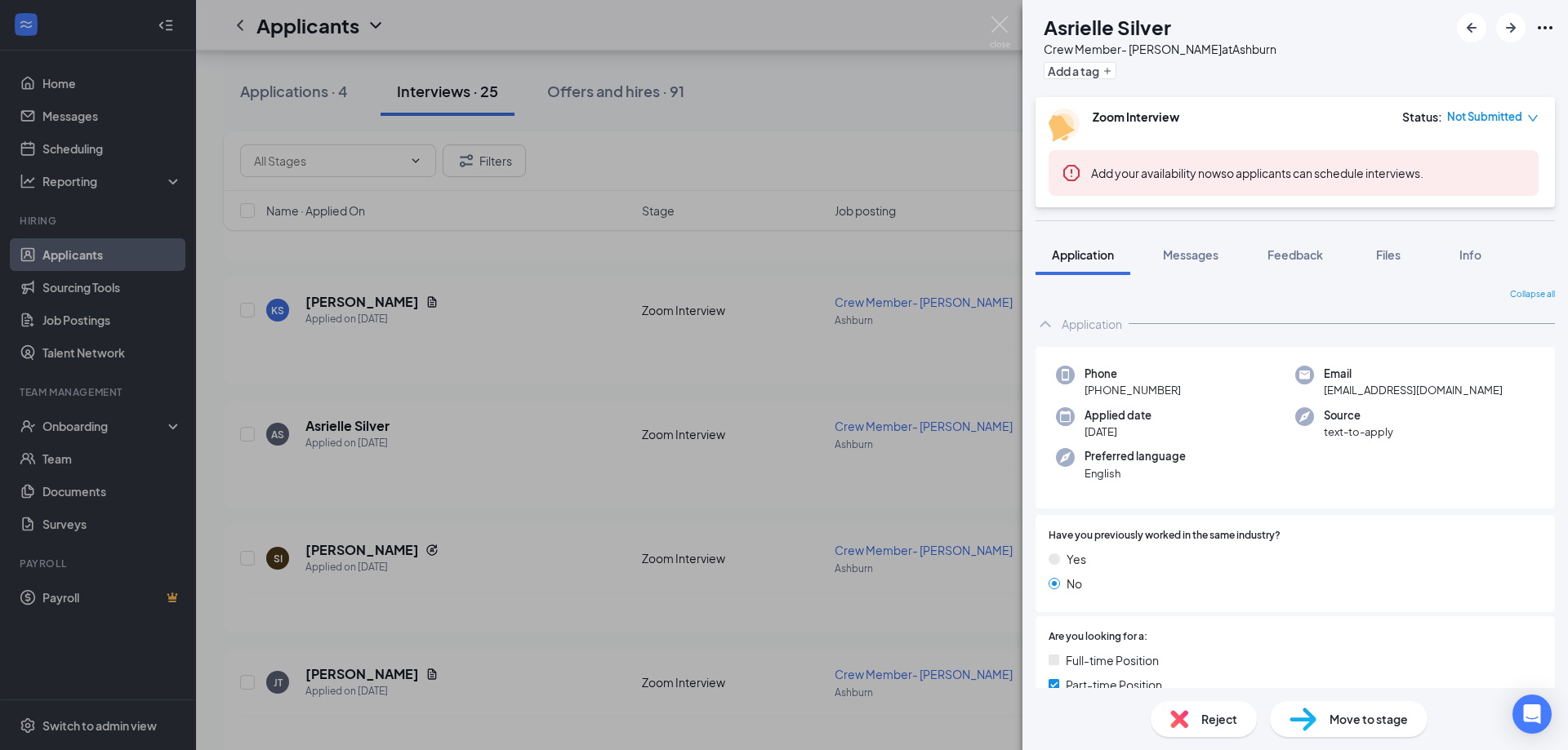
click at [503, 465] on div "AS Asrielle Silver Crew Member- [PERSON_NAME] at [PERSON_NAME] Add a tag Zoom I…" at bounding box center [784, 375] width 1568 height 750
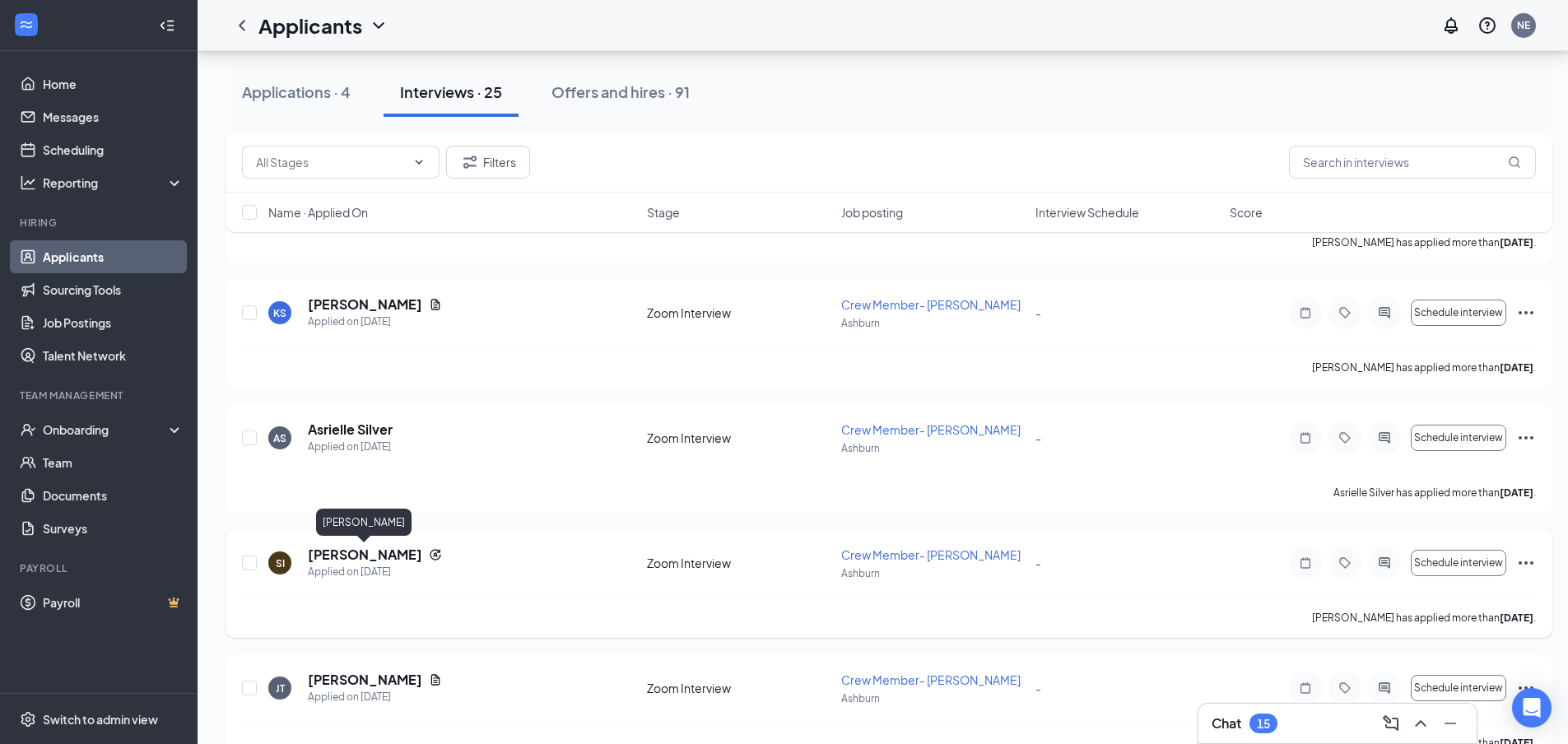
click at [333, 556] on h5 "[PERSON_NAME]" at bounding box center [365, 554] width 115 height 18
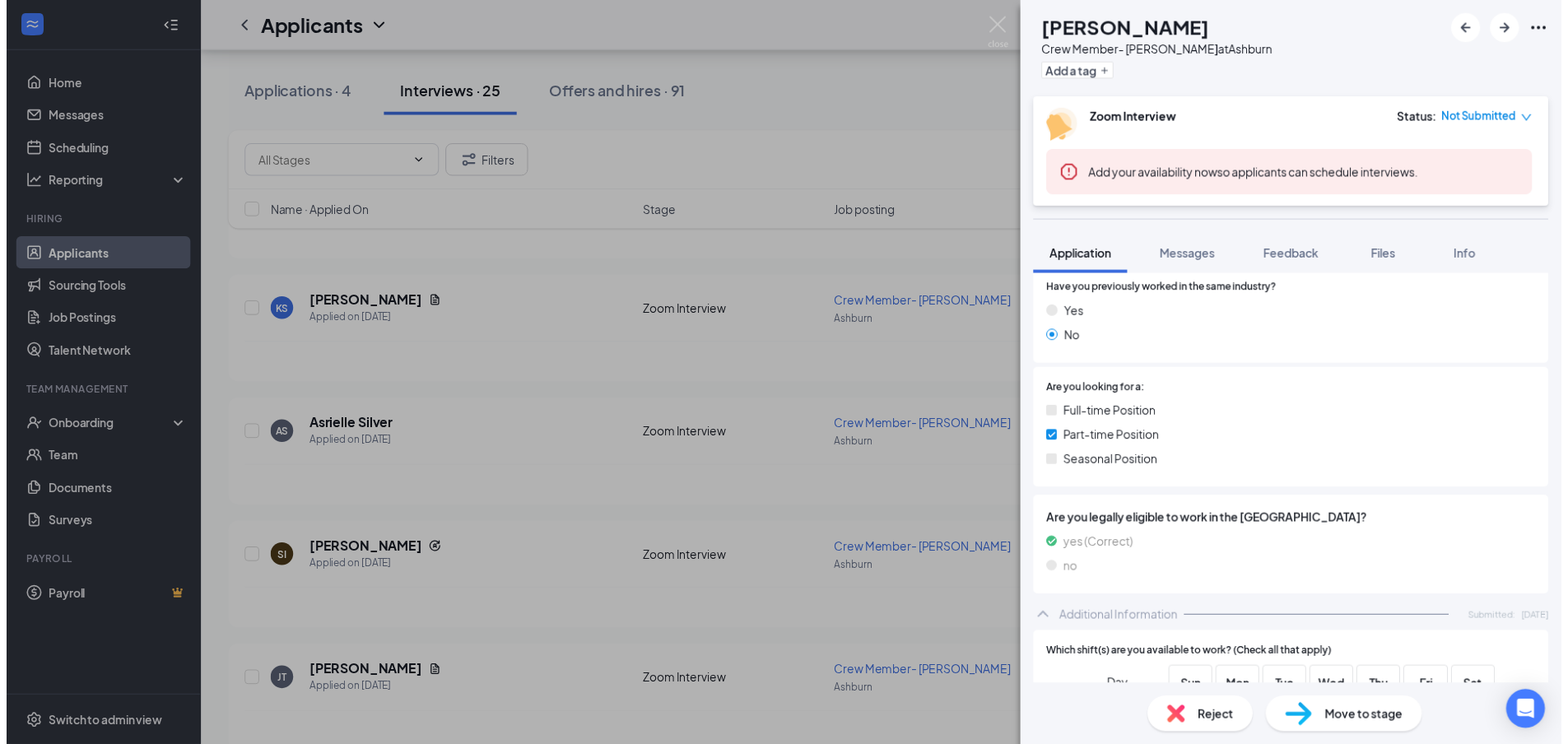
scroll to position [165, 0]
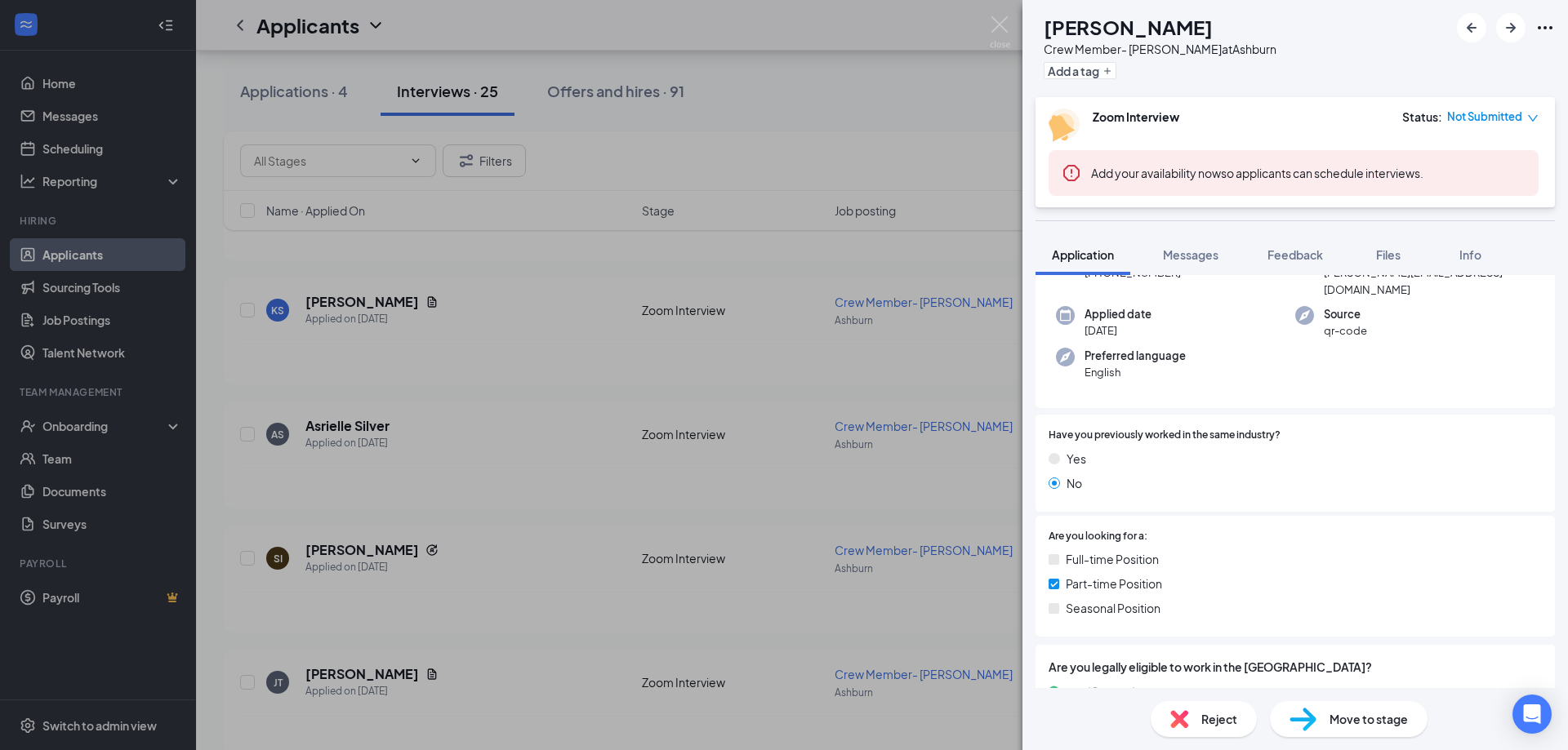
click at [493, 478] on div "SI [PERSON_NAME] Crew Member- Ashburn at [GEOGRAPHIC_DATA] Add a tag Zoom Inter…" at bounding box center [784, 375] width 1568 height 750
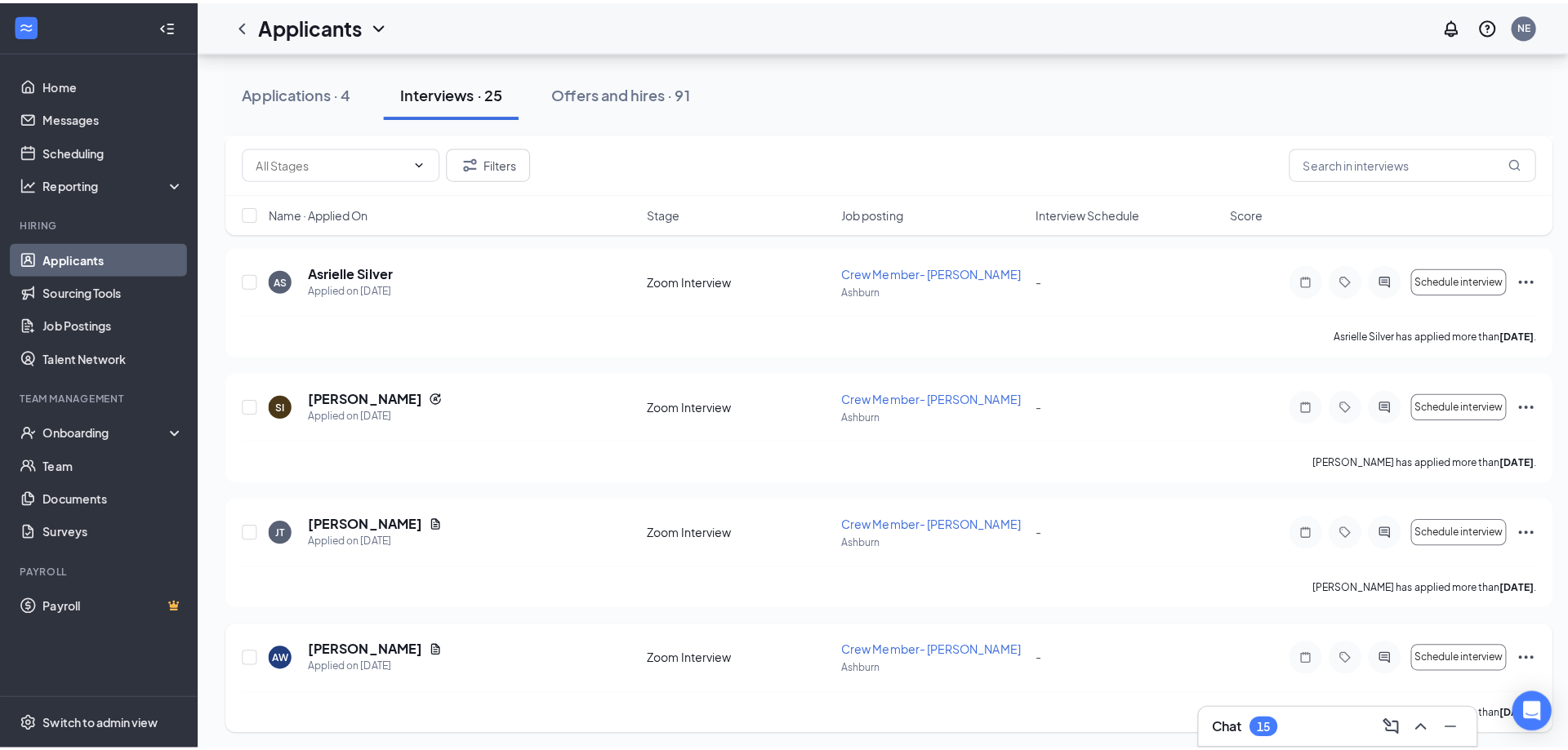
scroll to position [326, 0]
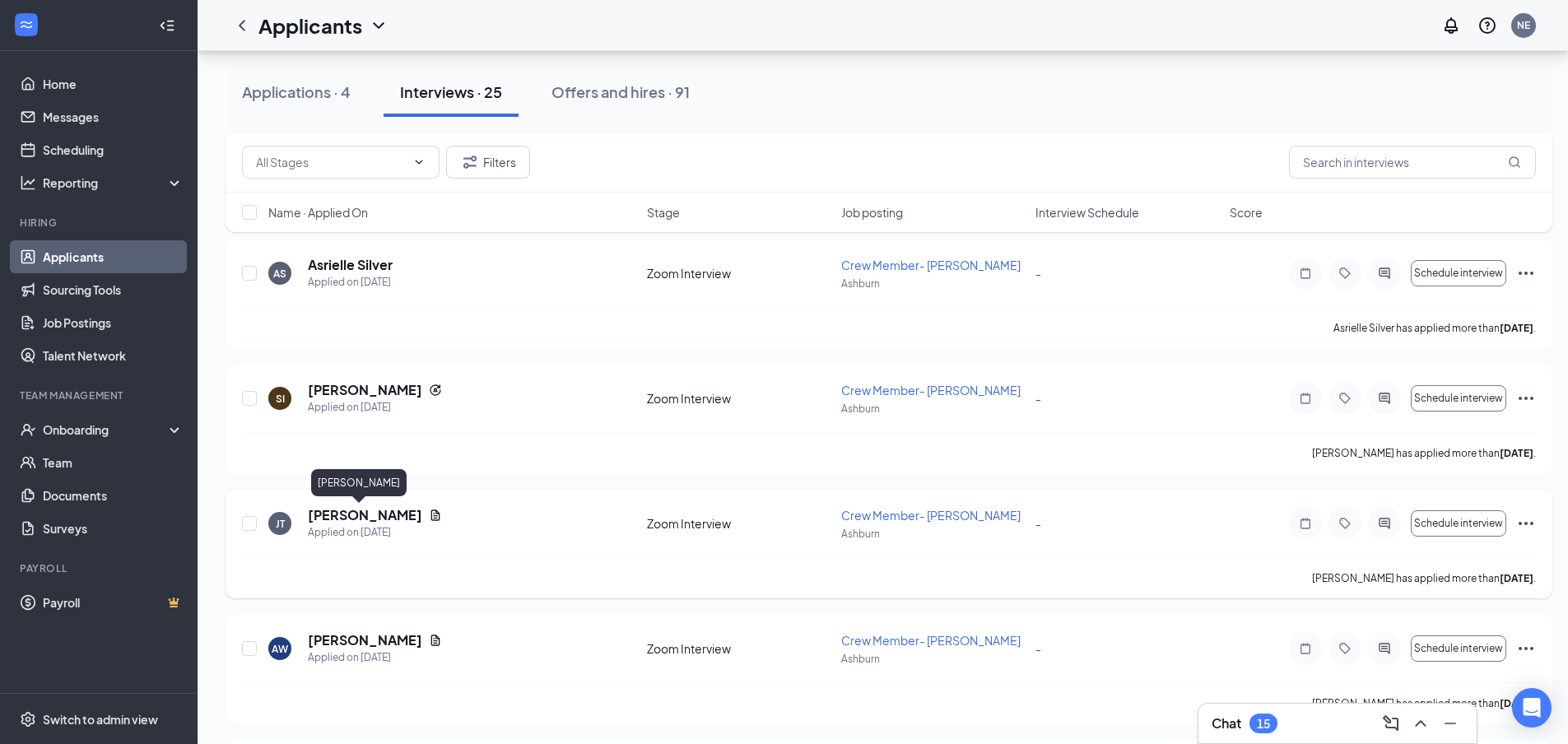
click at [347, 518] on h5 "[PERSON_NAME]" at bounding box center [365, 515] width 115 height 18
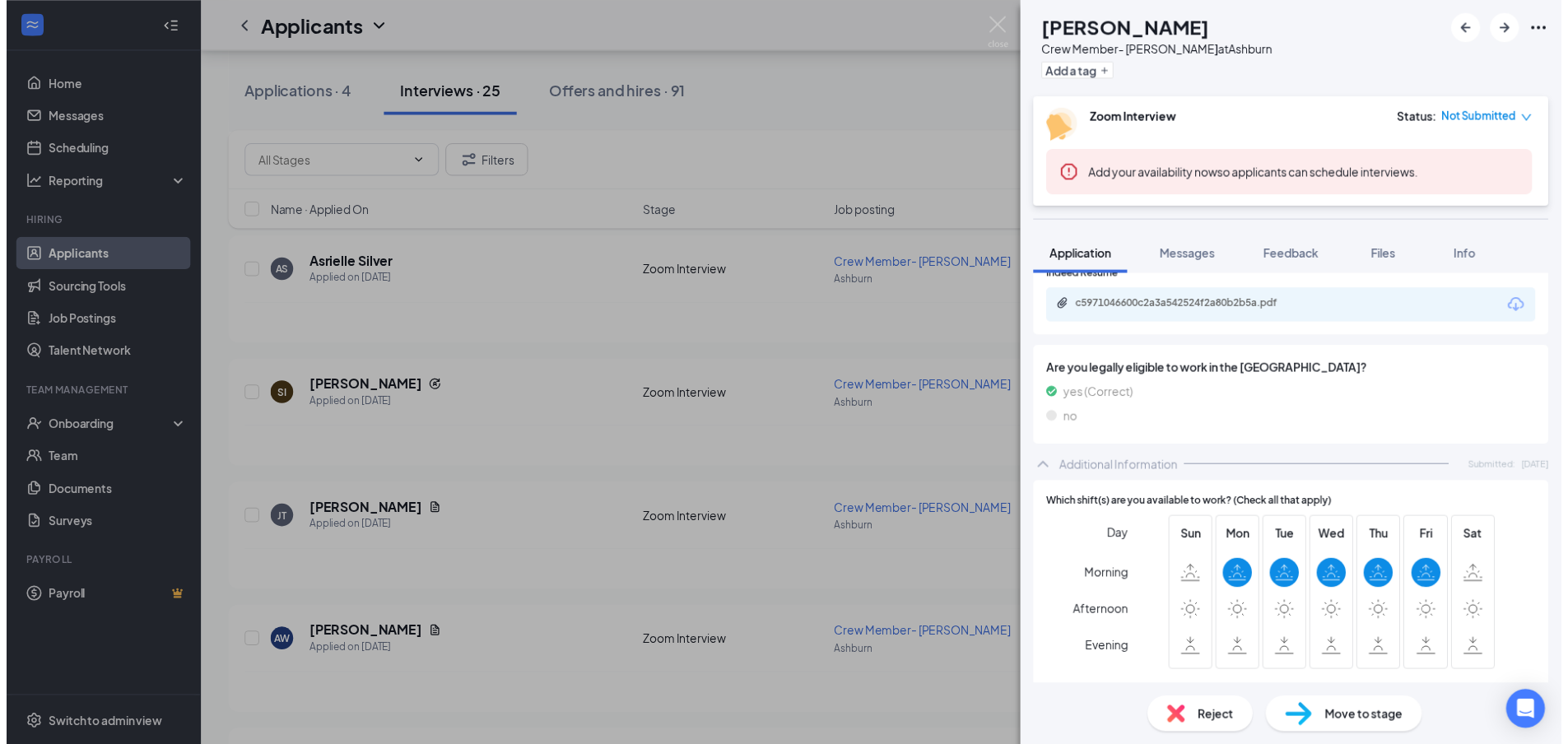
scroll to position [577, 0]
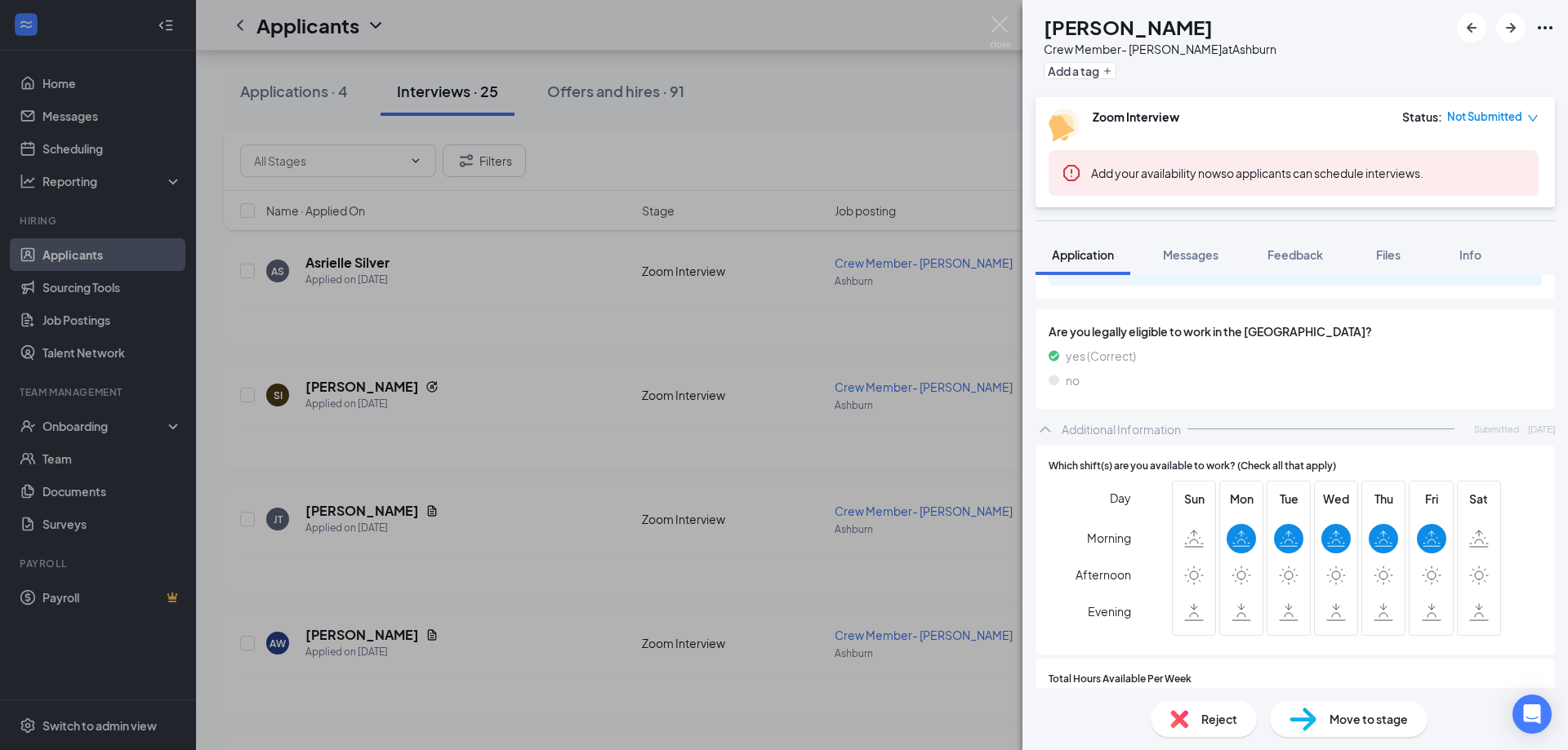
click at [772, 453] on div "[PERSON_NAME] Crew Member- [PERSON_NAME] at [PERSON_NAME] Add a tag Zoom Interv…" at bounding box center [784, 375] width 1568 height 750
